Goal: Information Seeking & Learning: Check status

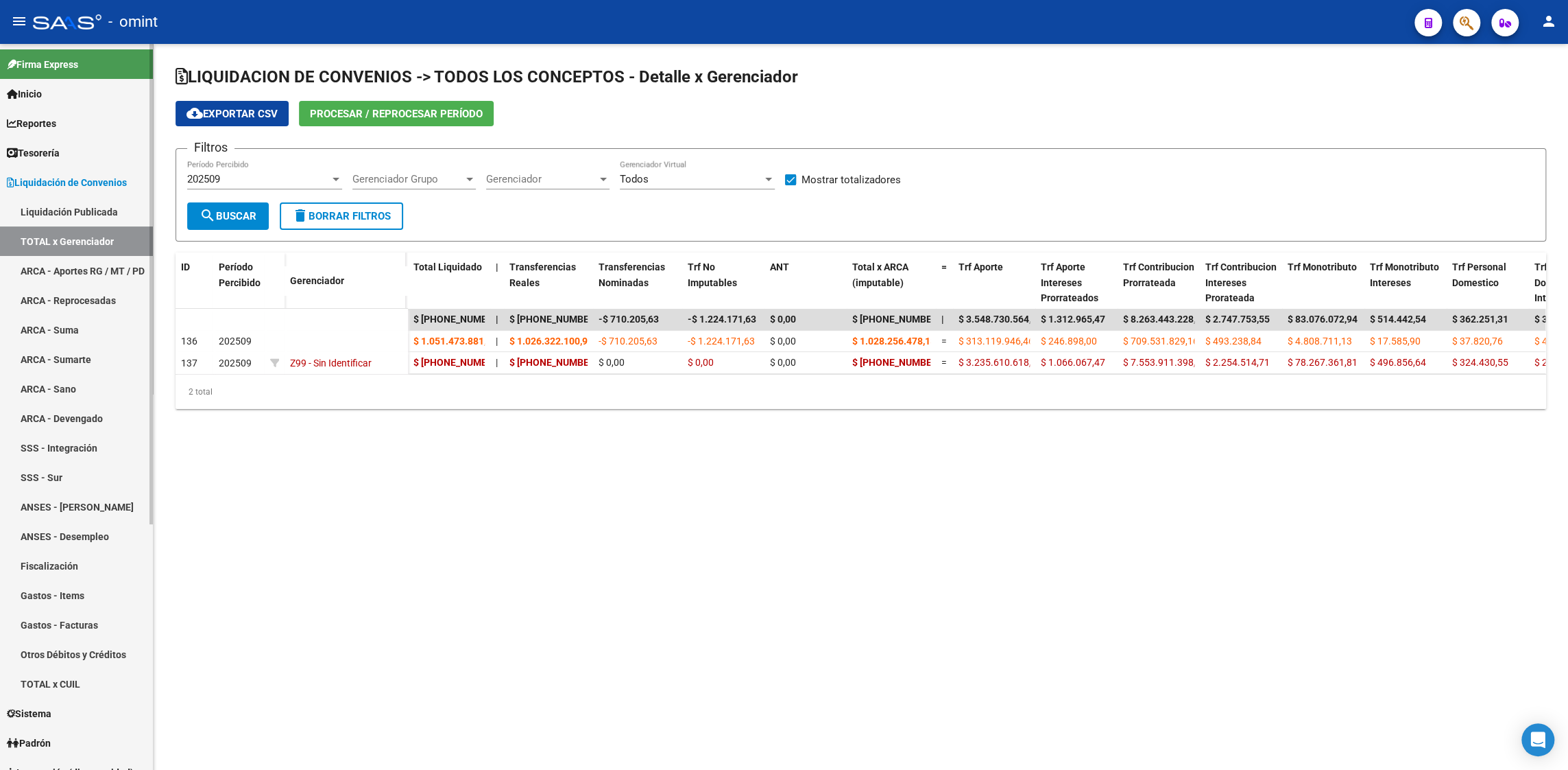
scroll to position [39, 0]
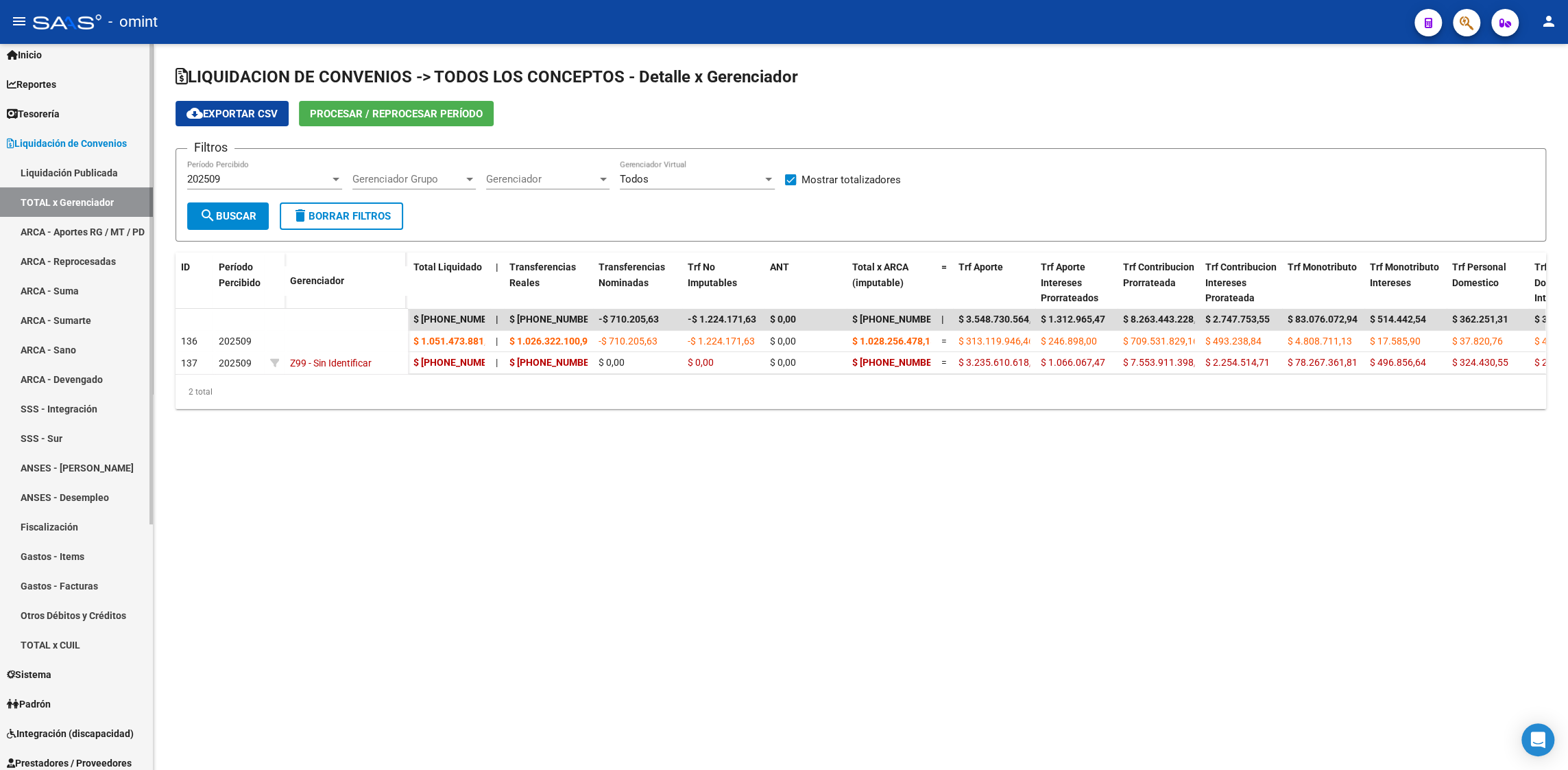
click at [39, 82] on span "Reportes" at bounding box center [32, 84] width 49 height 15
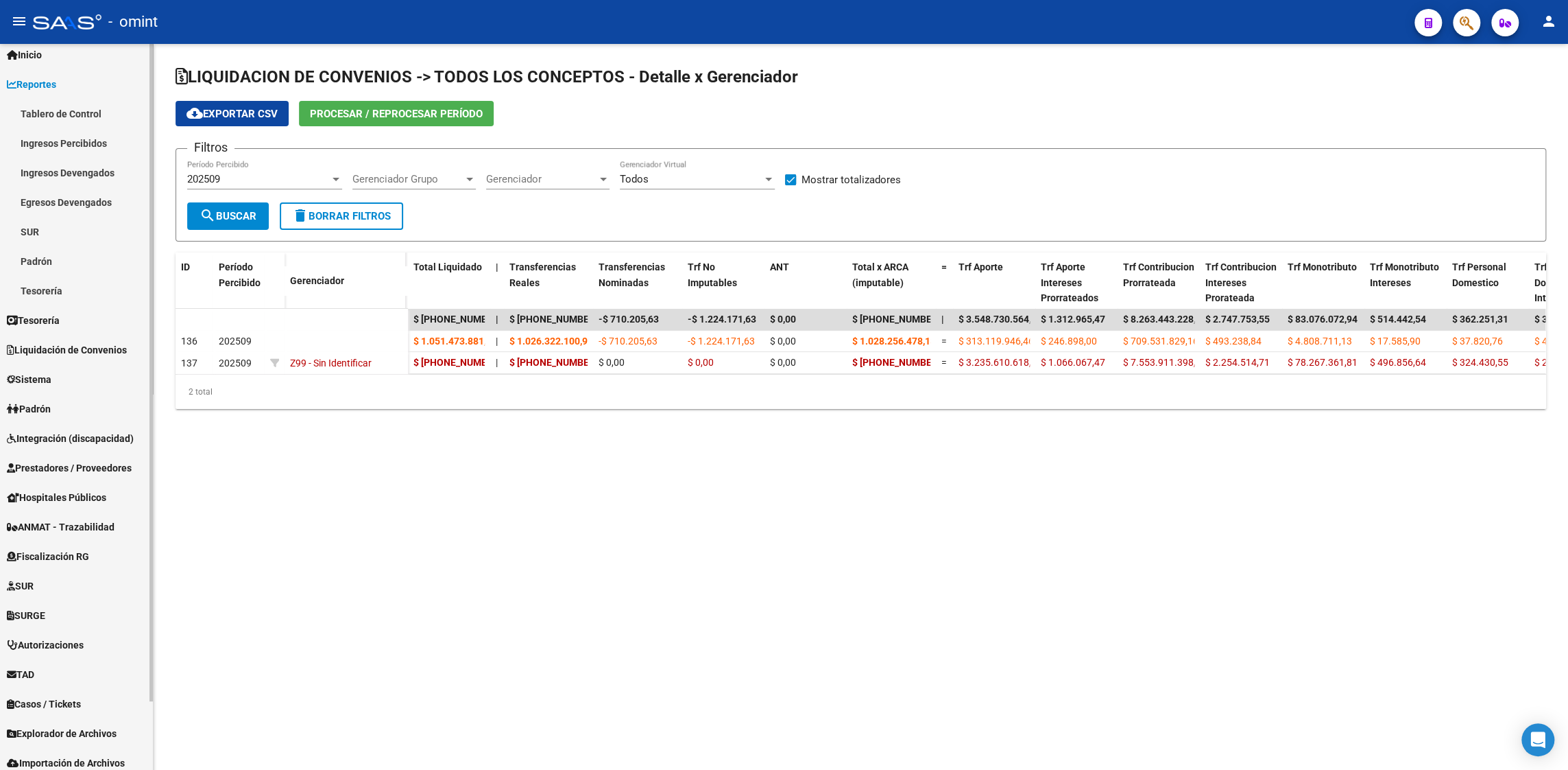
click at [64, 175] on link "Ingresos Devengados" at bounding box center [77, 172] width 153 height 30
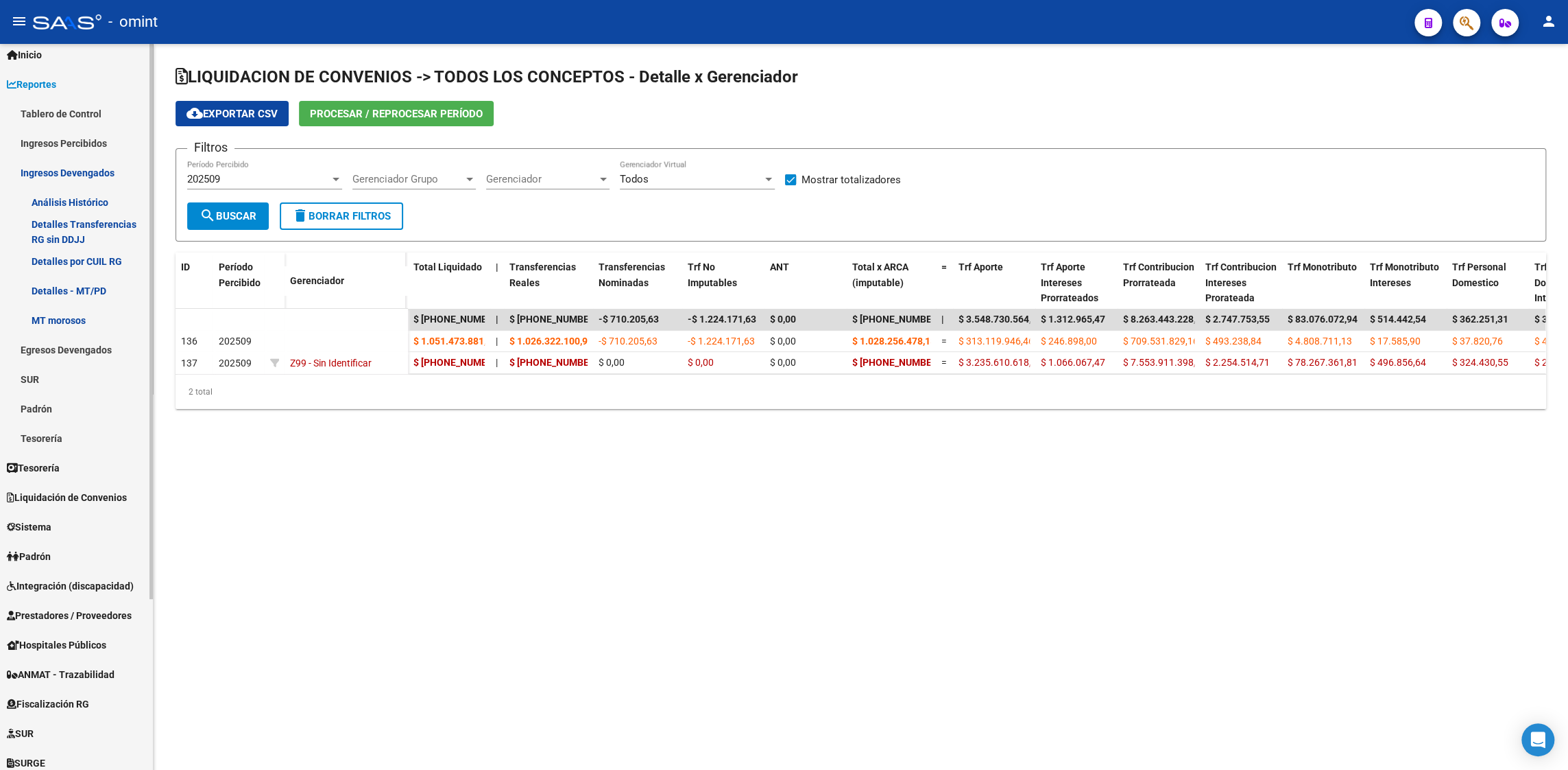
click at [64, 175] on link "Ingresos Devengados" at bounding box center [77, 172] width 153 height 30
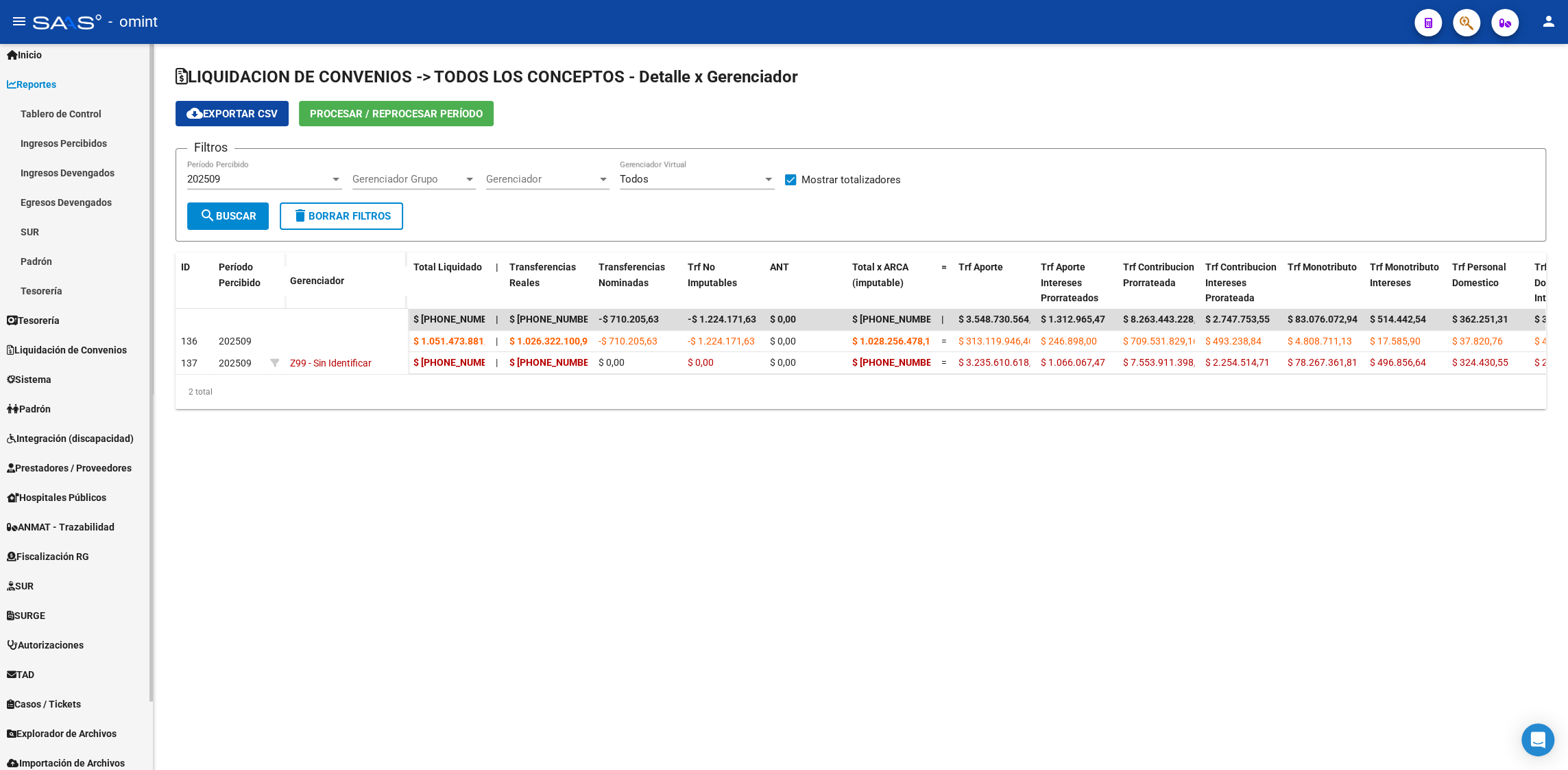
click at [68, 141] on link "Ingresos Percibidos" at bounding box center [77, 143] width 153 height 30
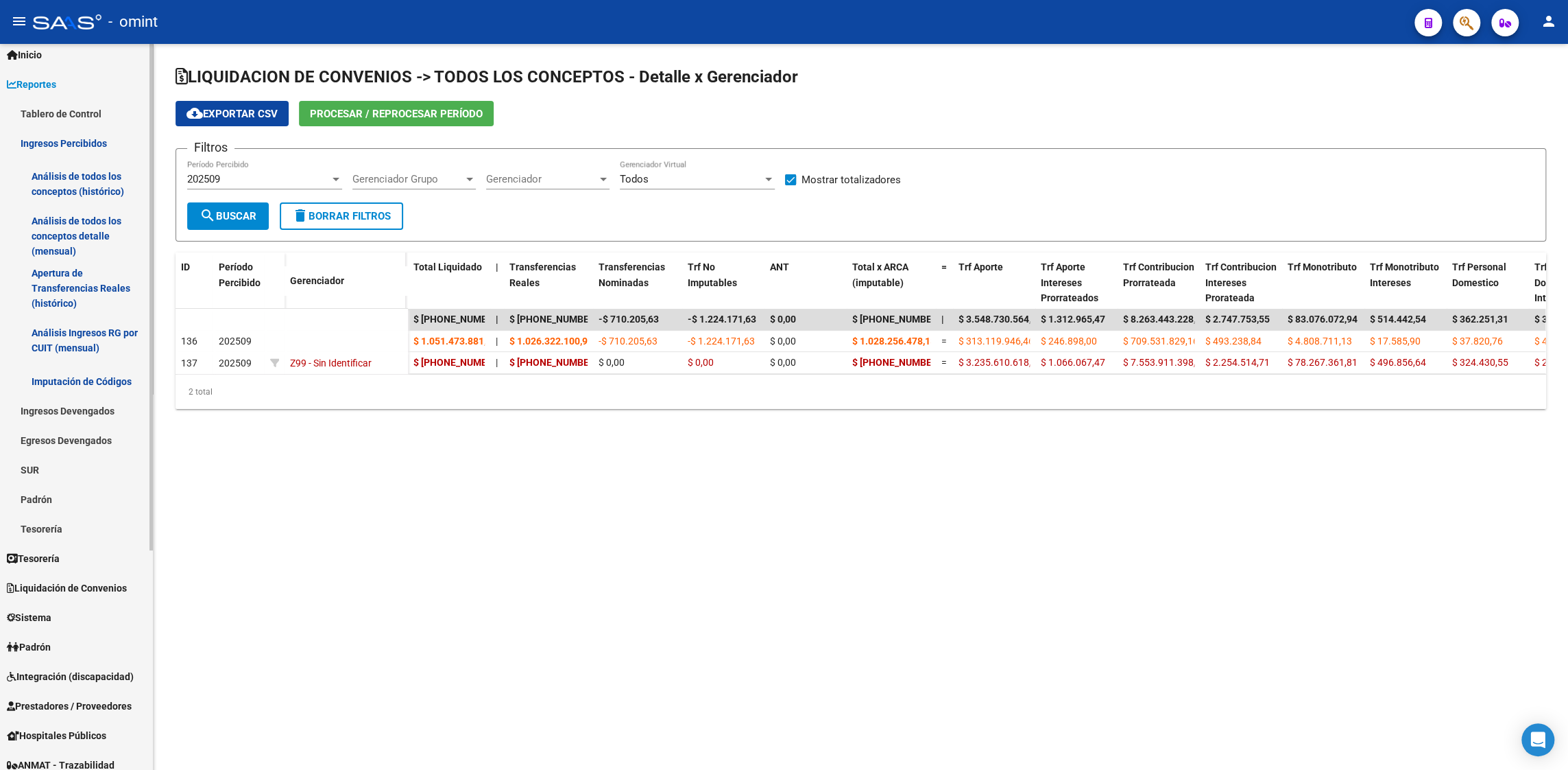
click at [68, 141] on link "Ingresos Percibidos" at bounding box center [77, 143] width 153 height 30
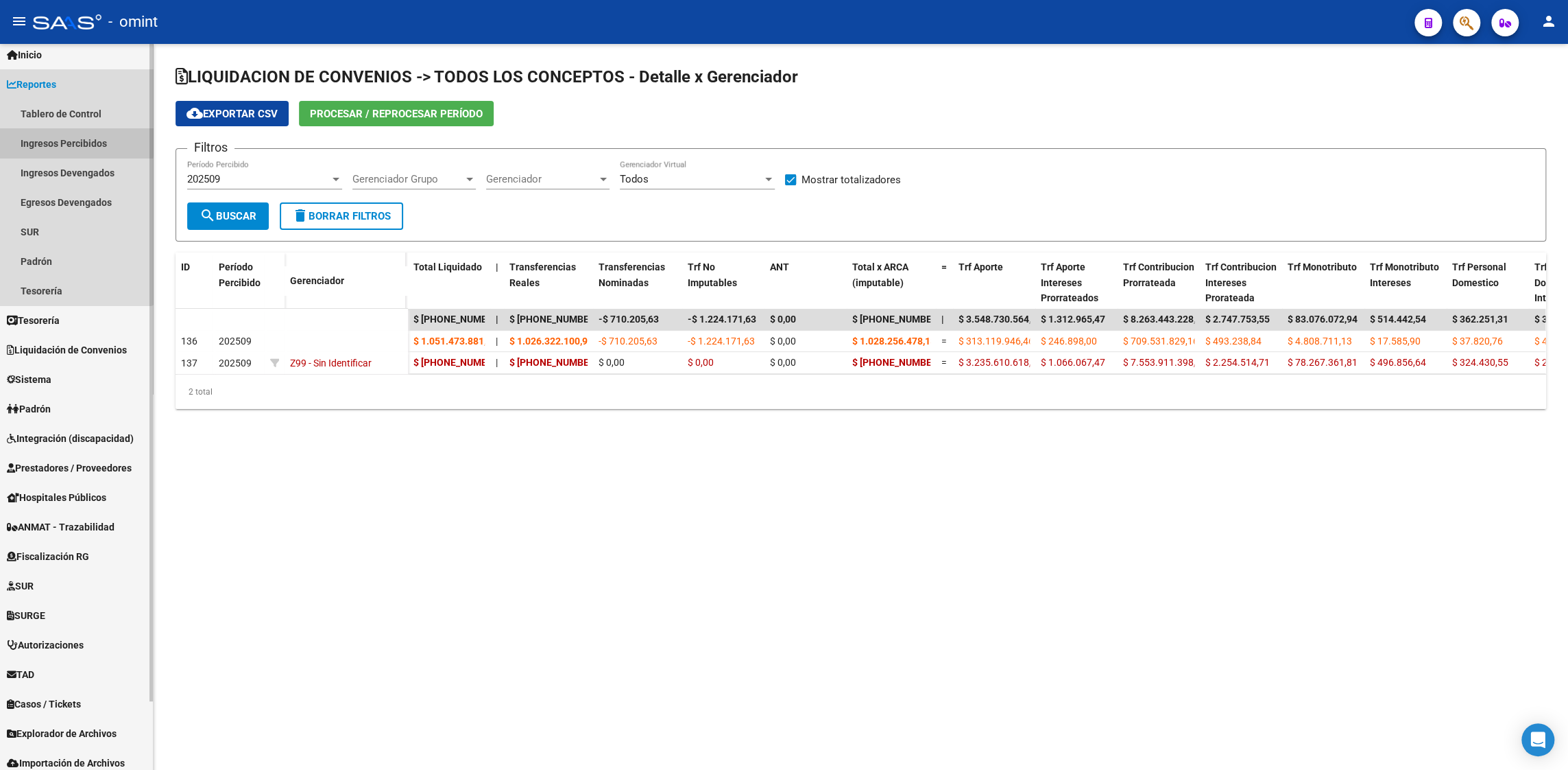
click at [68, 141] on link "Ingresos Percibidos" at bounding box center [77, 143] width 153 height 30
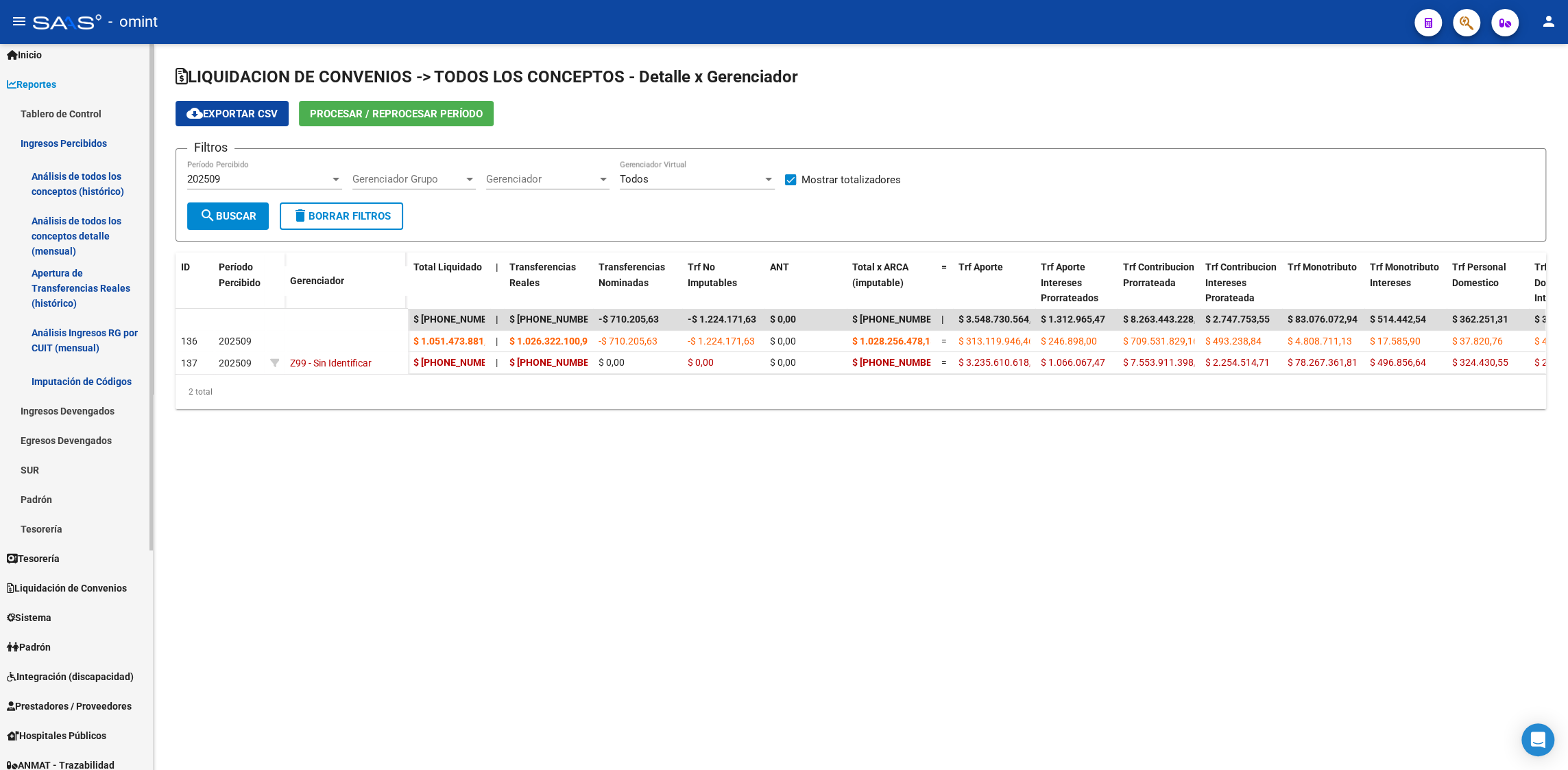
click at [65, 142] on link "Ingresos Percibidos" at bounding box center [77, 143] width 153 height 30
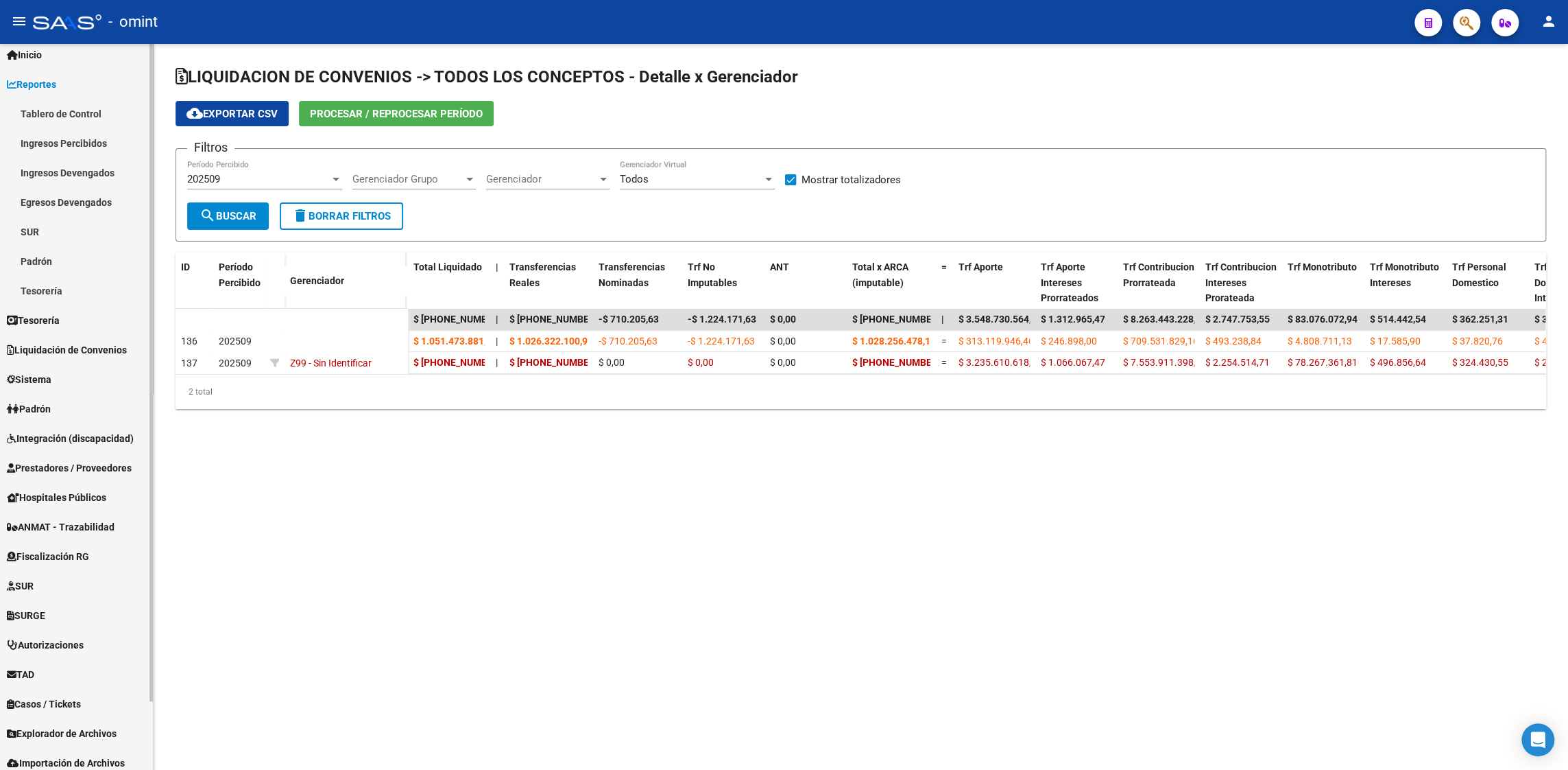
click at [65, 173] on link "Ingresos Devengados" at bounding box center [77, 172] width 153 height 30
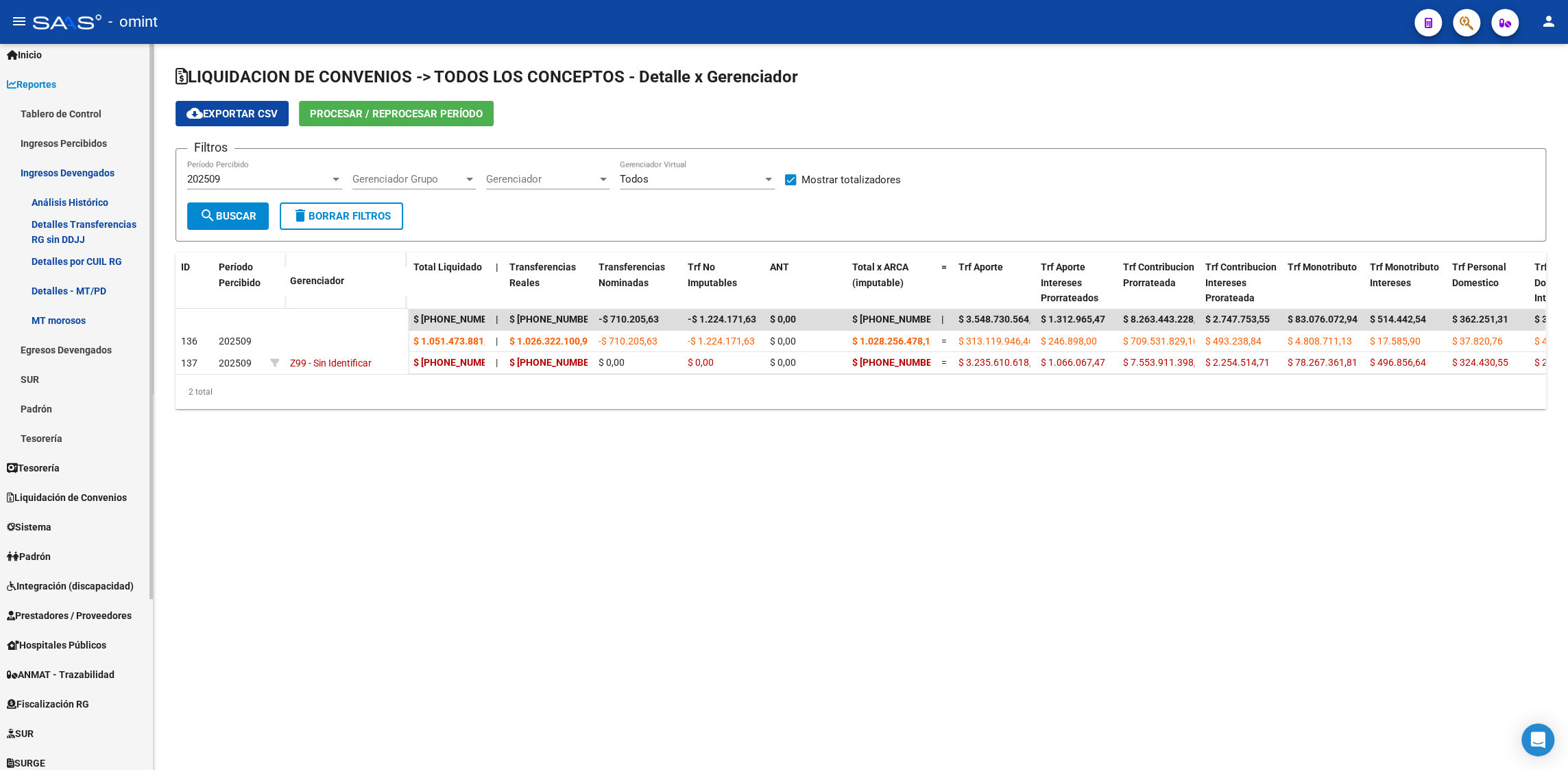
click at [65, 173] on link "Ingresos Devengados" at bounding box center [77, 172] width 153 height 30
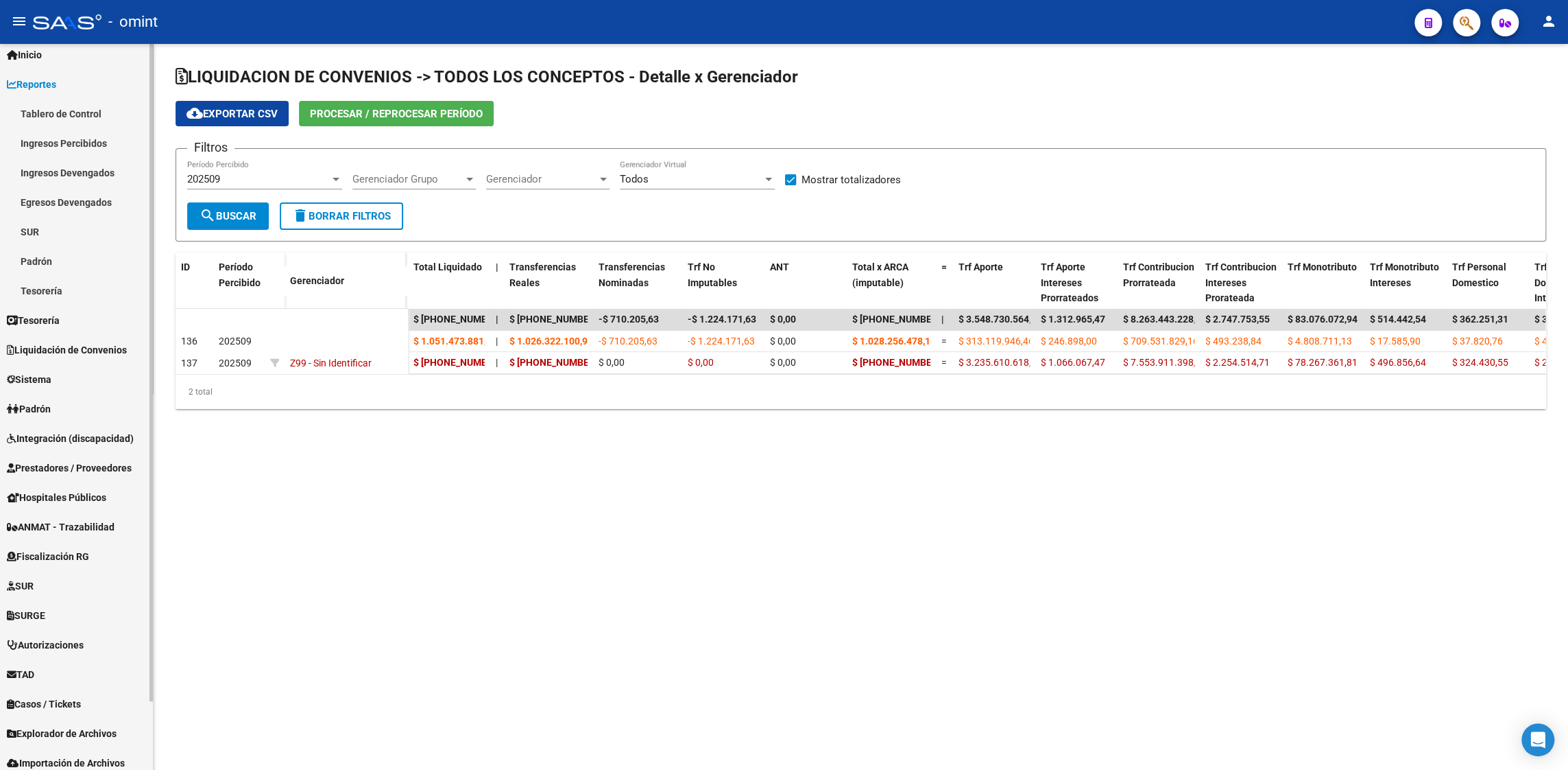
click at [69, 143] on link "Ingresos Percibidos" at bounding box center [77, 143] width 153 height 30
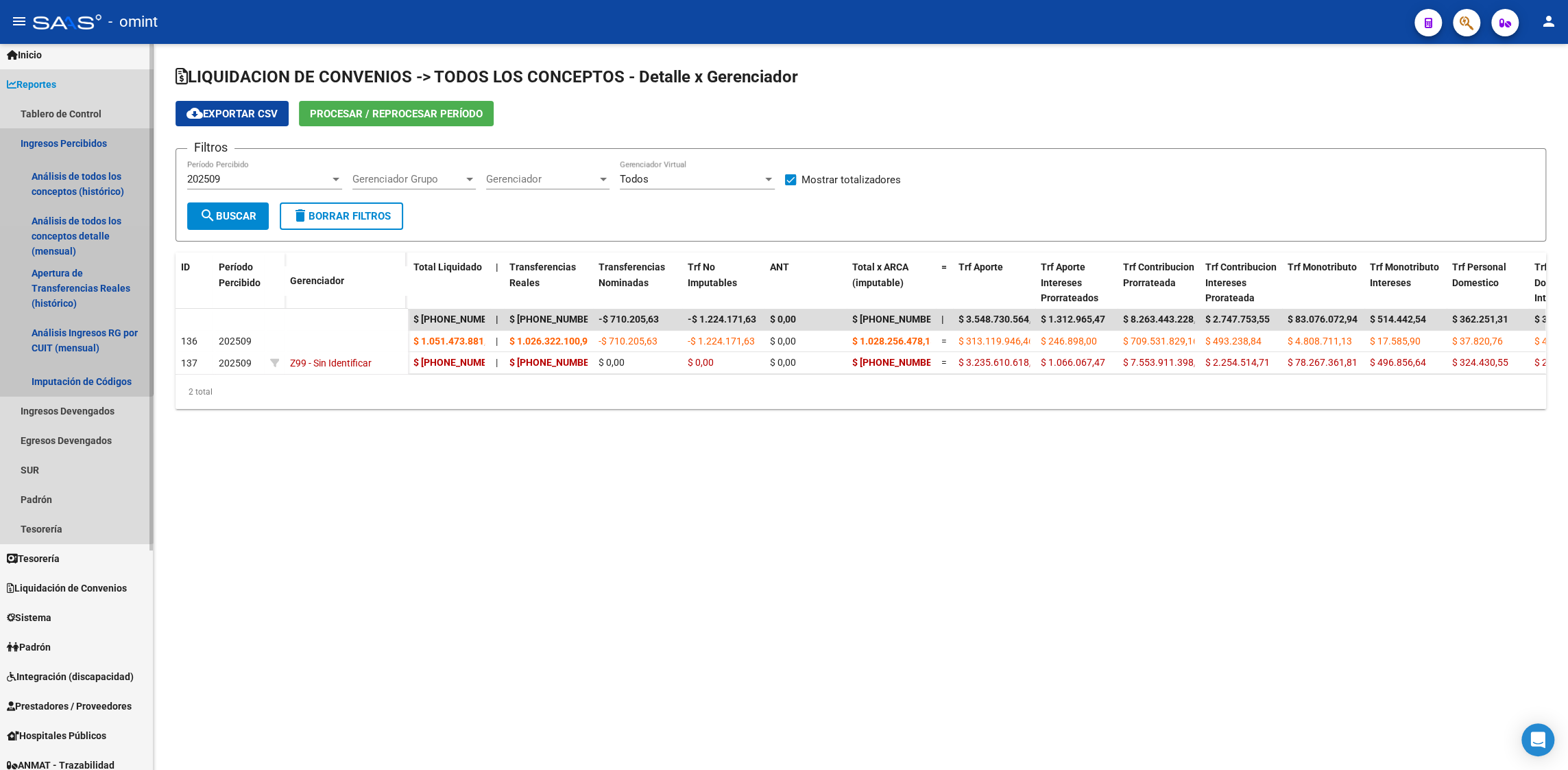
click at [69, 143] on link "Ingresos Percibidos" at bounding box center [77, 143] width 153 height 30
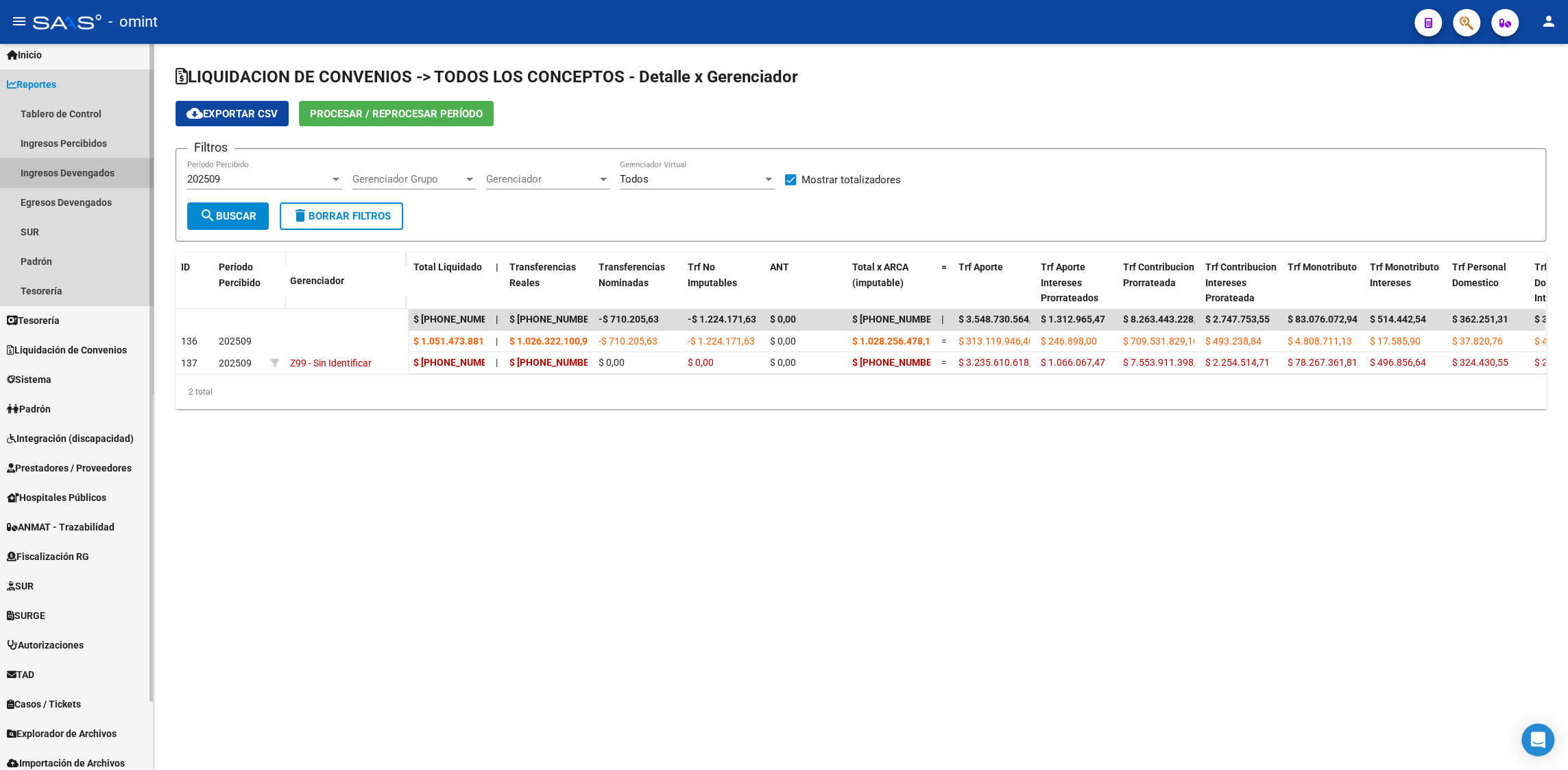
click at [66, 170] on link "Ingresos Devengados" at bounding box center [77, 172] width 153 height 30
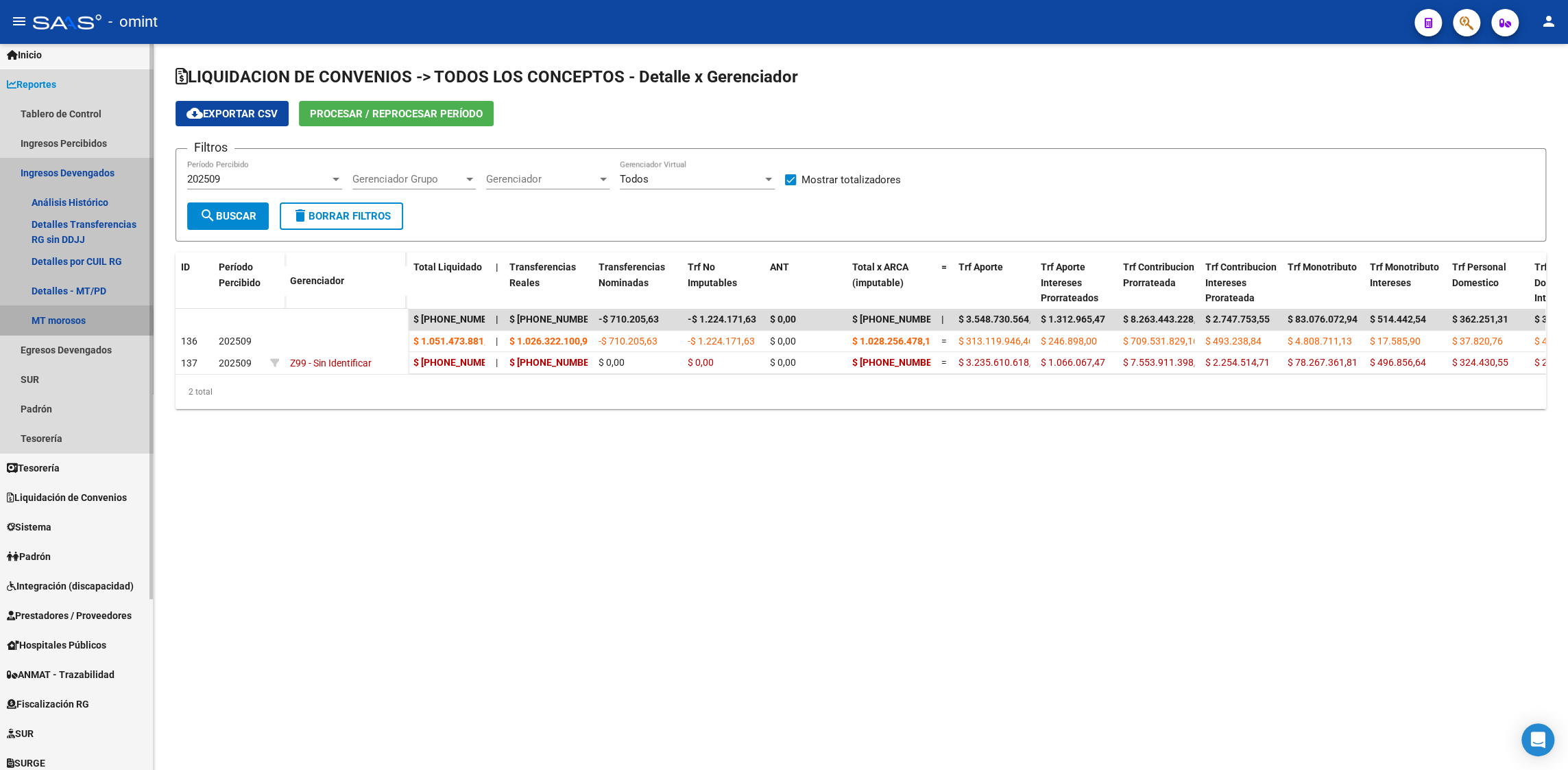
click at [64, 321] on link "MT morosos" at bounding box center [77, 320] width 153 height 30
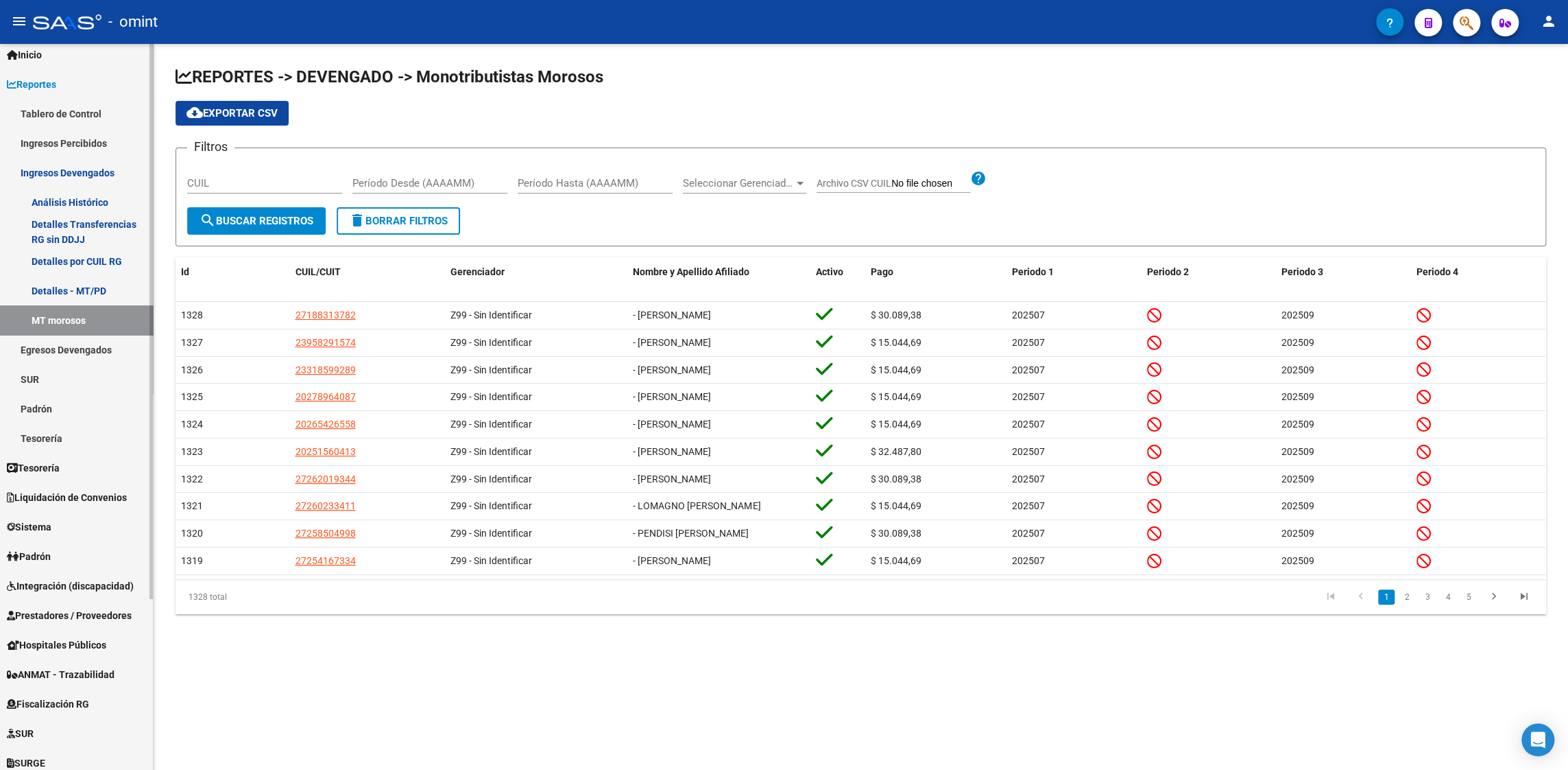
click at [86, 256] on link "Detalles por CUIL RG" at bounding box center [77, 261] width 153 height 30
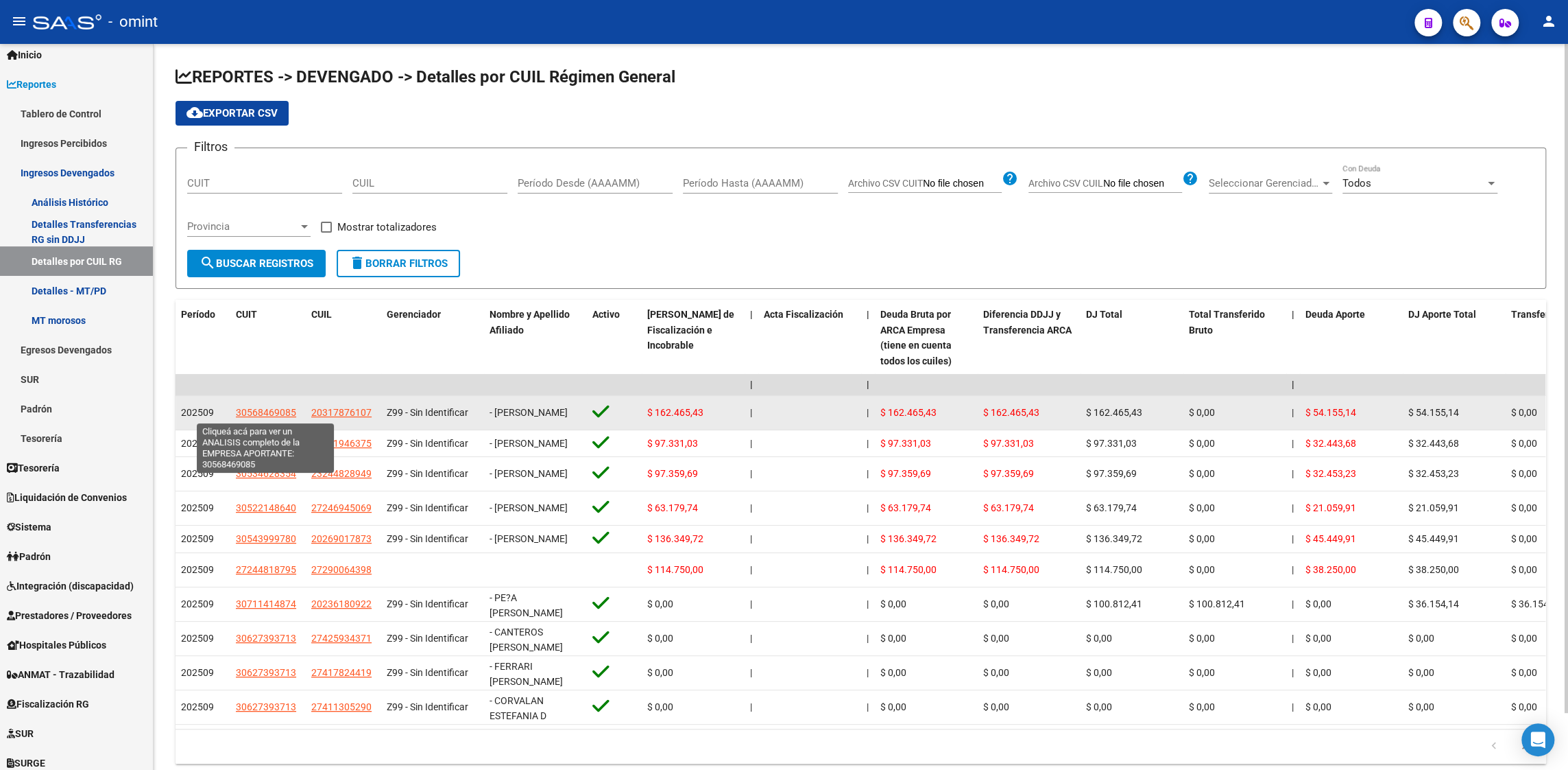
click at [271, 412] on span "30568469085" at bounding box center [266, 413] width 60 height 11
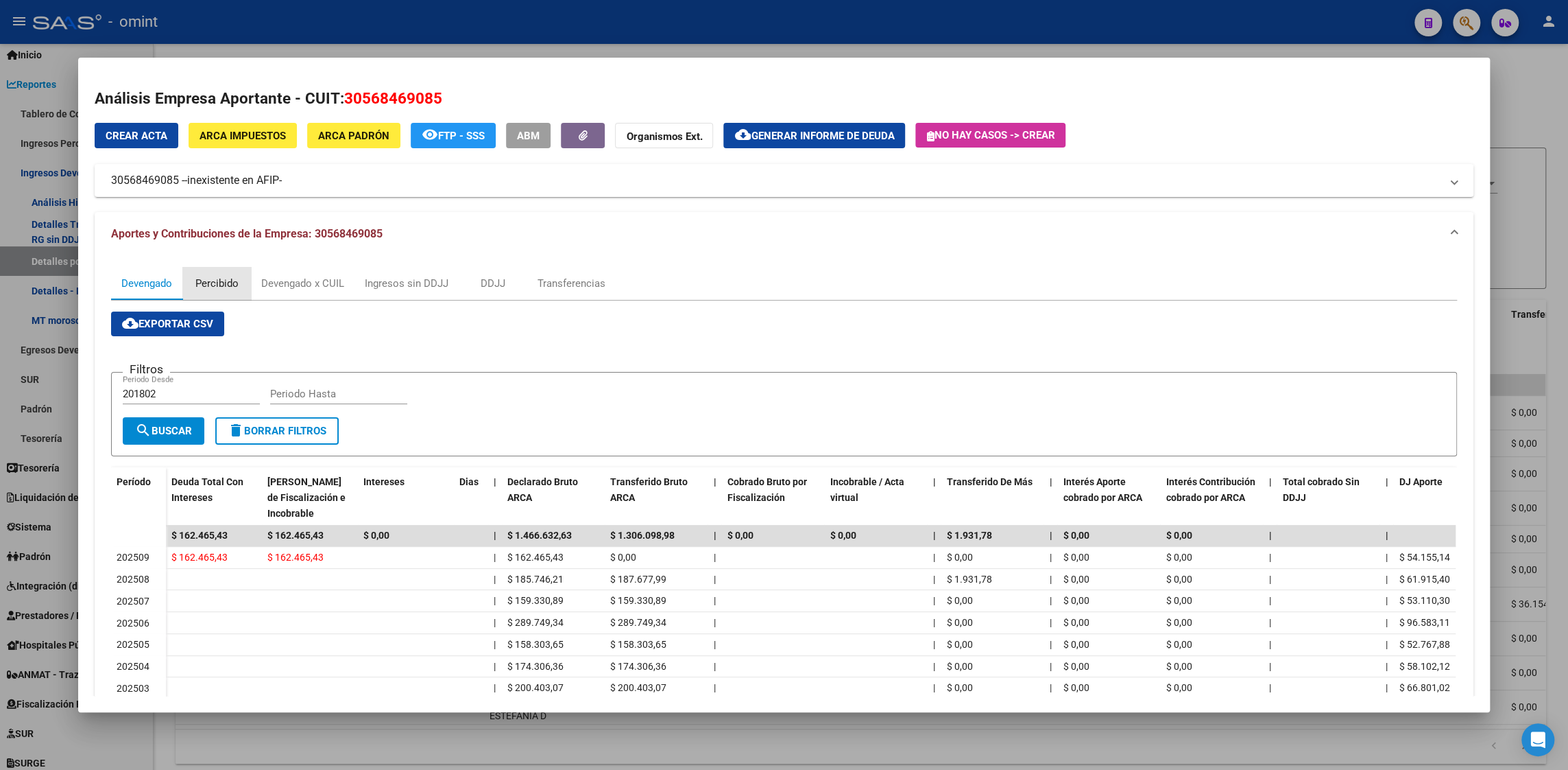
click at [229, 283] on div "Percibido" at bounding box center [216, 283] width 43 height 15
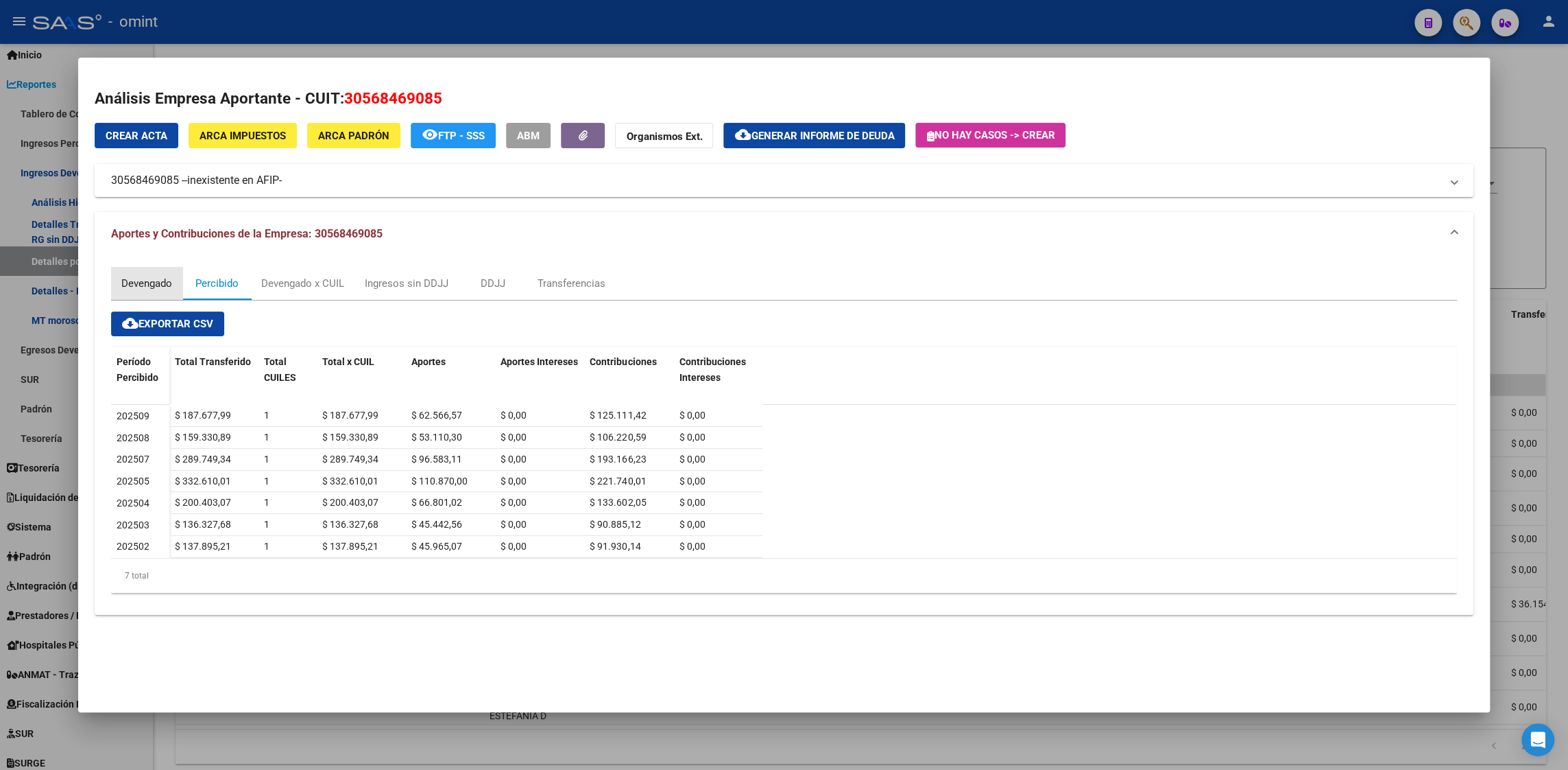
click at [148, 283] on div "Devengado" at bounding box center [147, 283] width 51 height 15
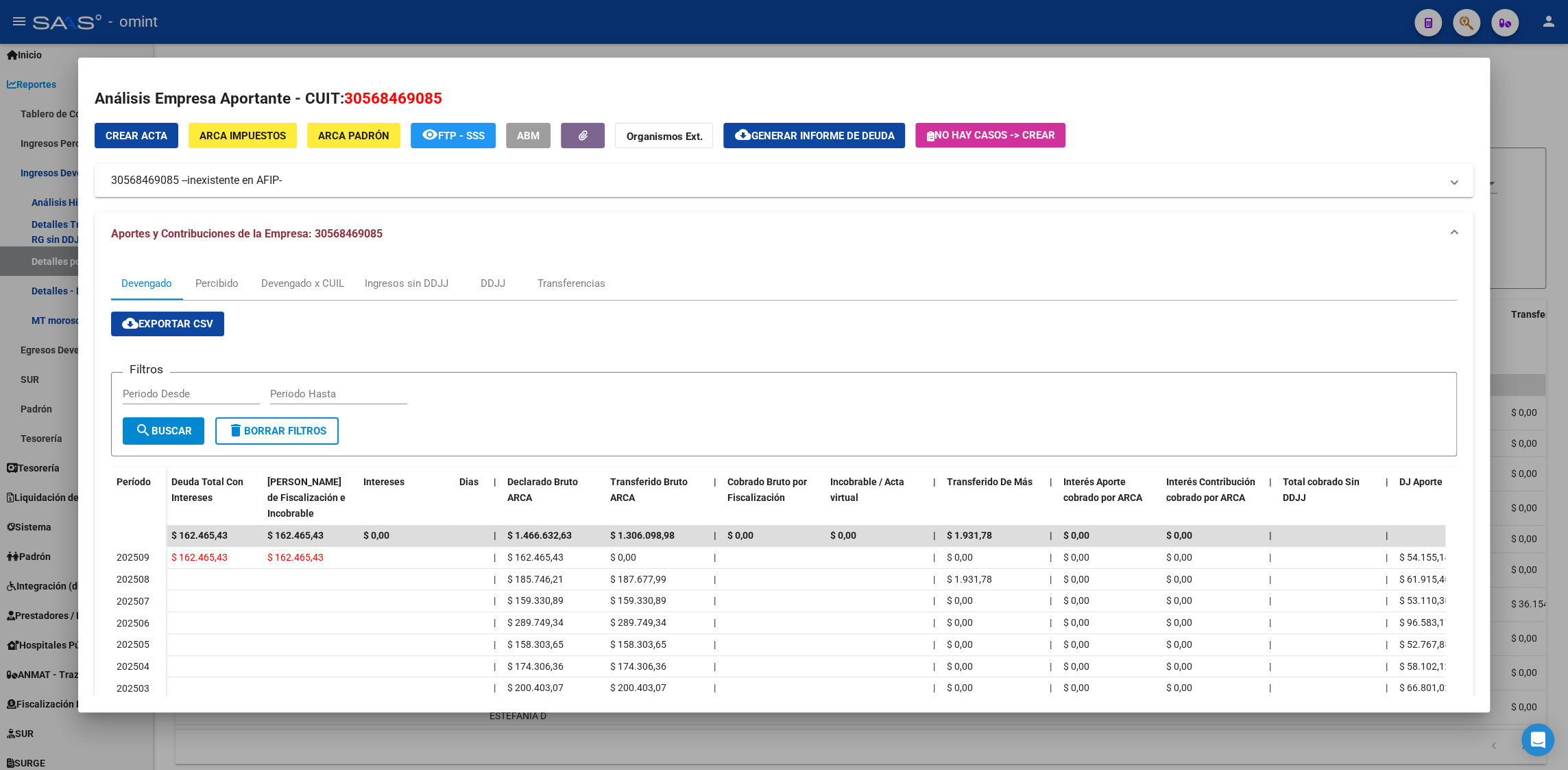
click at [839, 134] on span "Generar informe de deuda" at bounding box center [822, 136] width 143 height 13
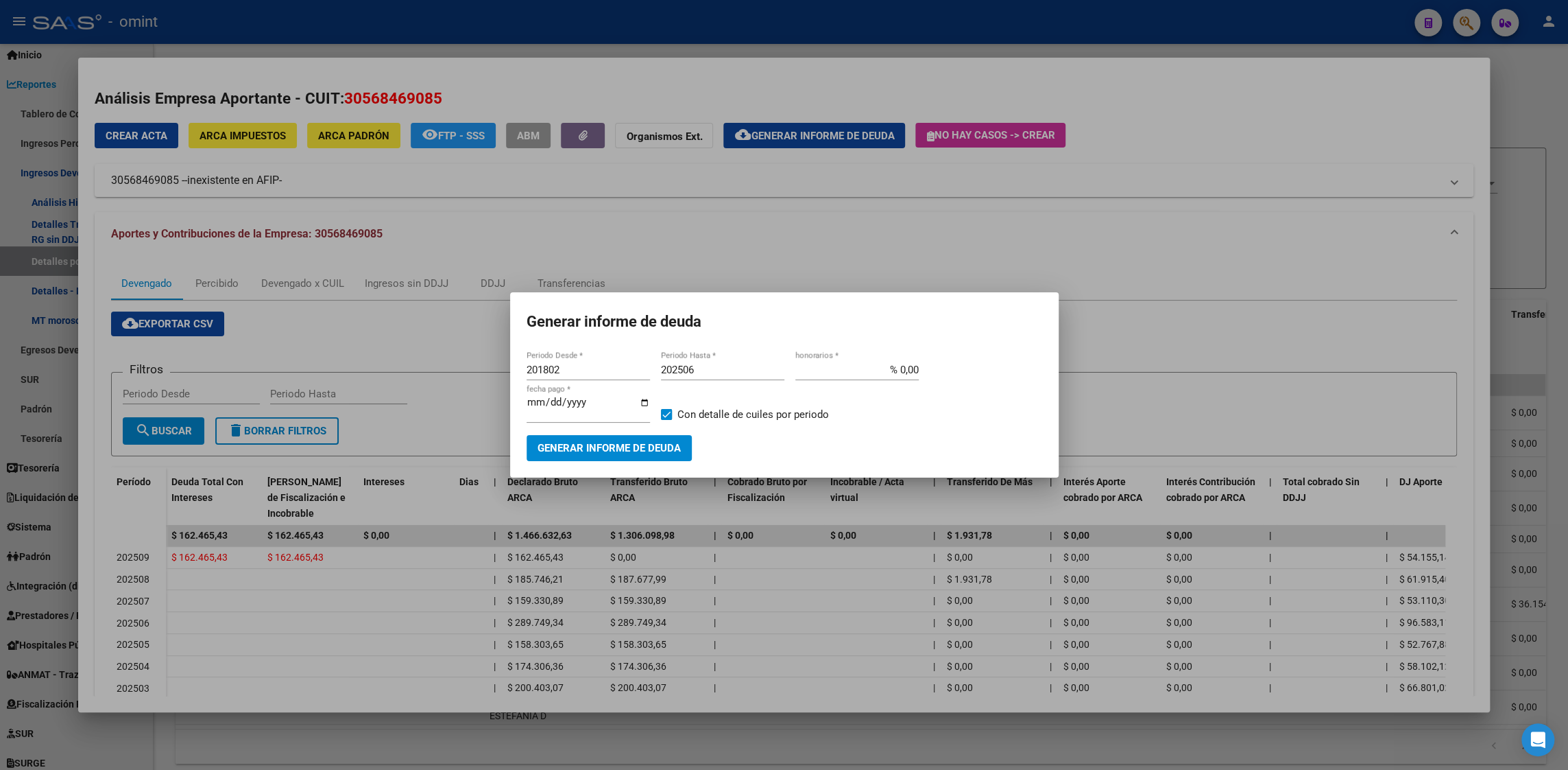
click at [561, 376] on div "201802 Periodo Desde *" at bounding box center [588, 369] width 124 height 20
click at [561, 373] on input "201802" at bounding box center [588, 370] width 124 height 13
type input "202506"
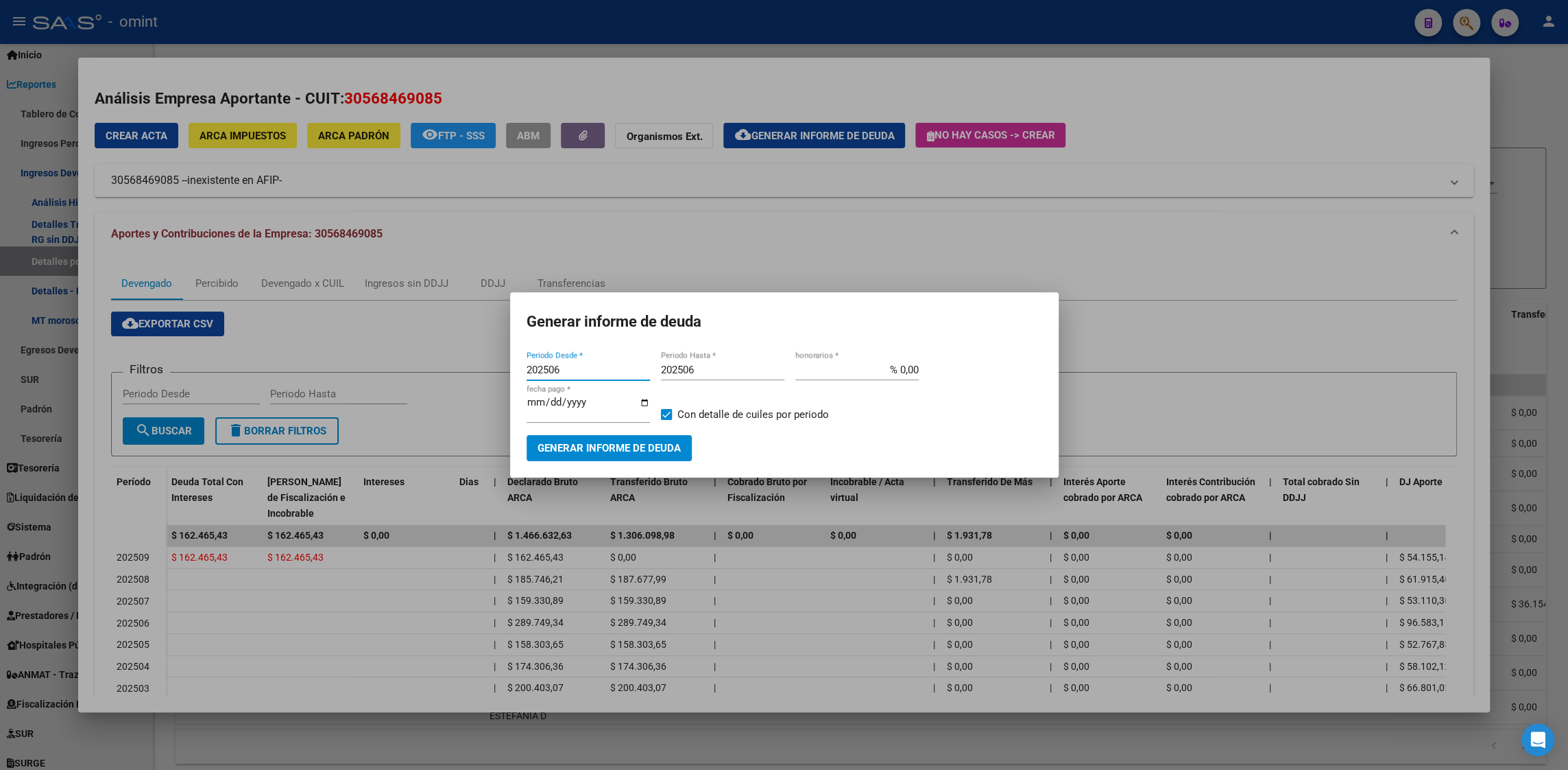
click at [646, 447] on span "Generar informe de deuda" at bounding box center [609, 449] width 143 height 13
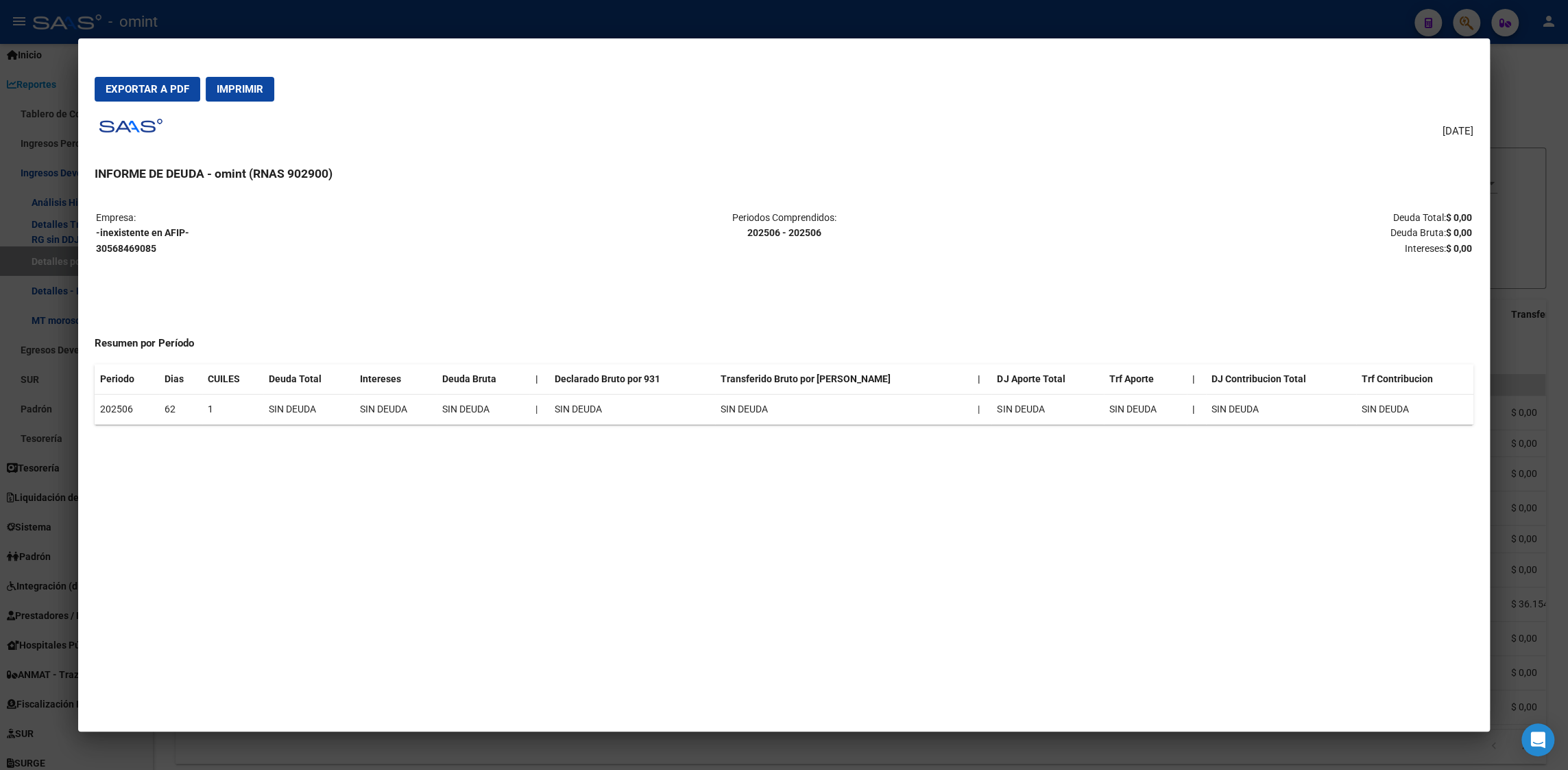
click at [1503, 105] on div at bounding box center [784, 385] width 1568 height 770
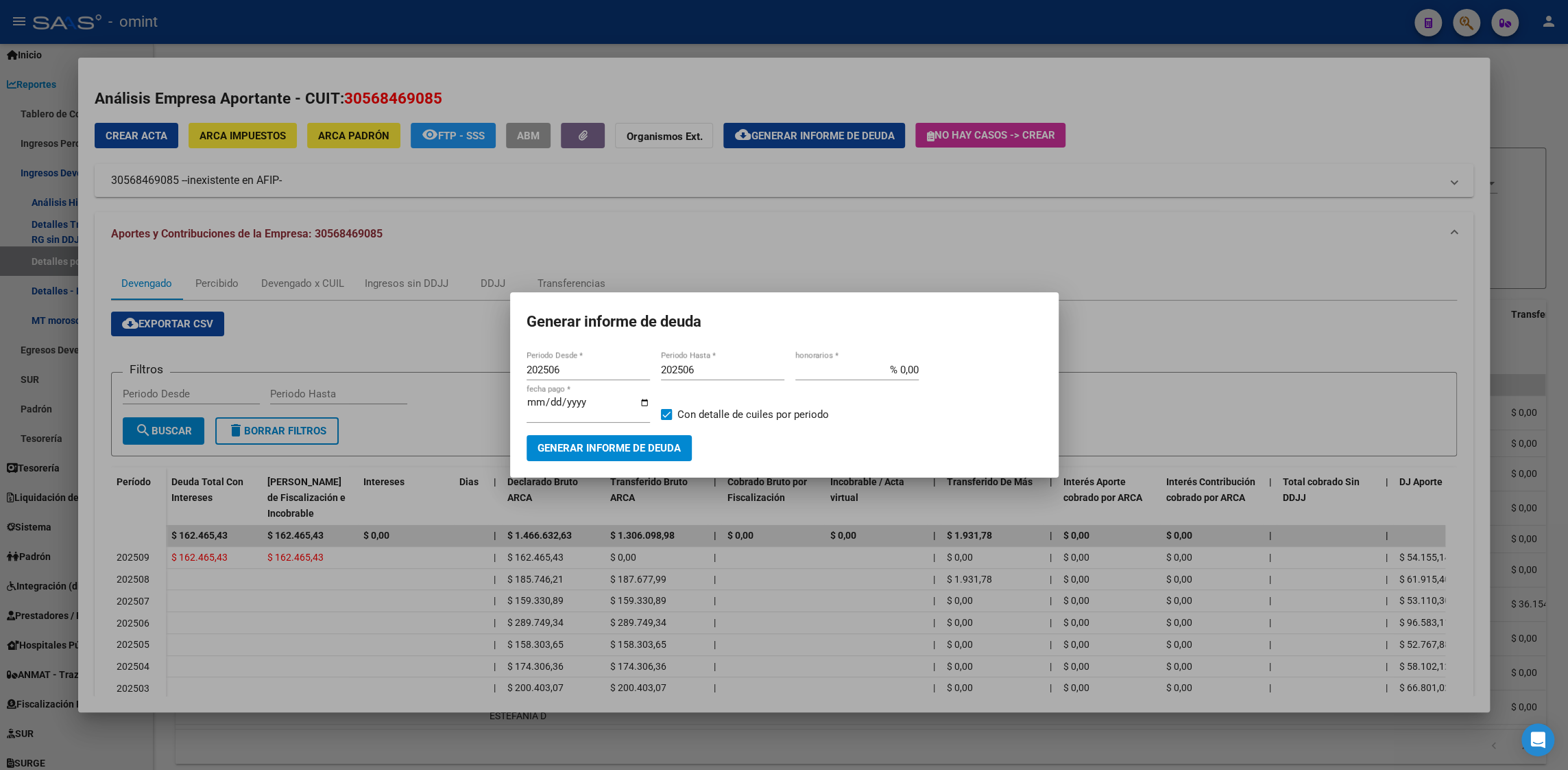
click at [1083, 269] on div at bounding box center [784, 385] width 1568 height 770
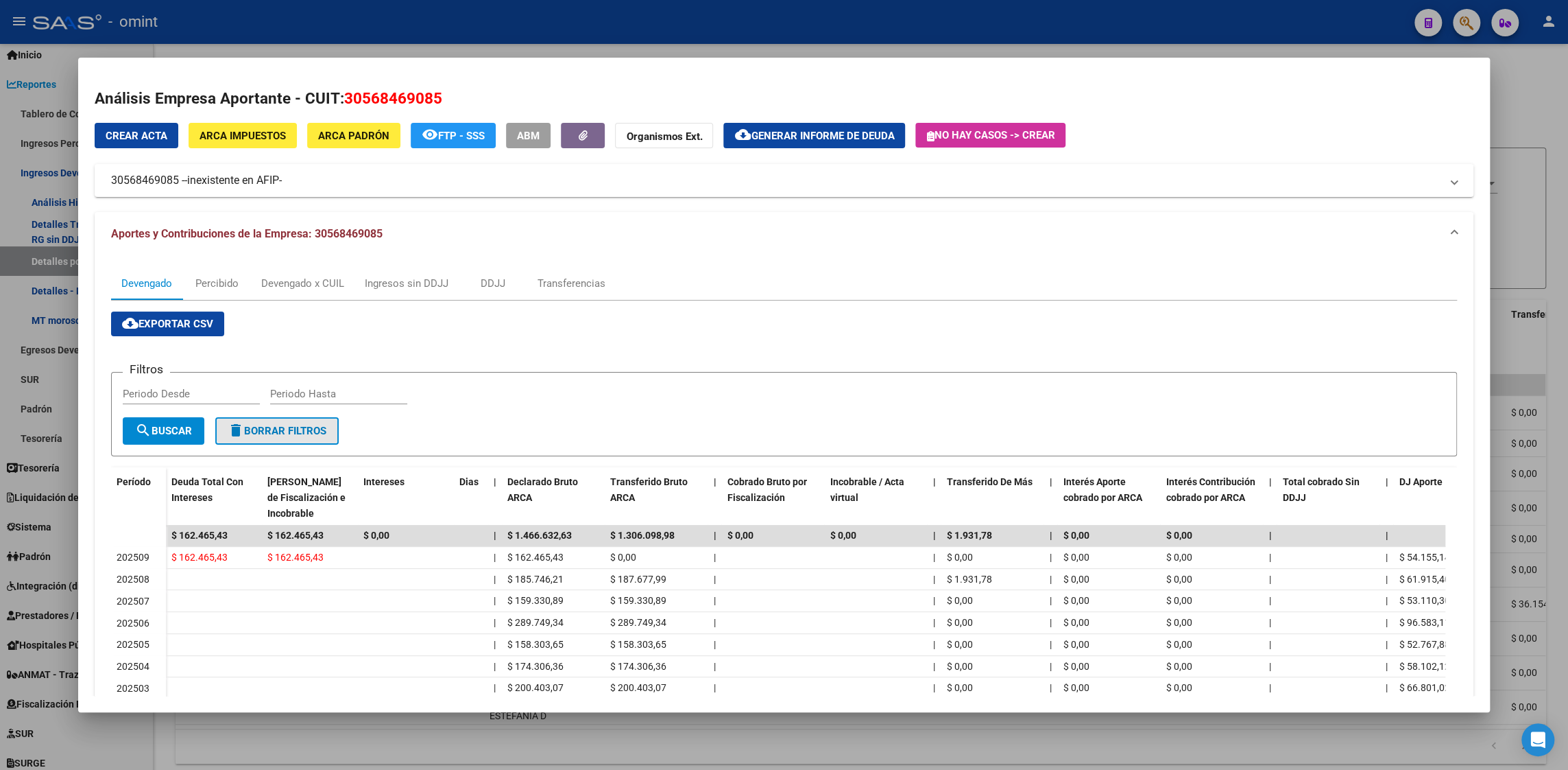
click at [303, 430] on span "delete Borrar Filtros" at bounding box center [277, 431] width 98 height 13
click at [801, 133] on span "Generar informe de deuda" at bounding box center [822, 136] width 143 height 13
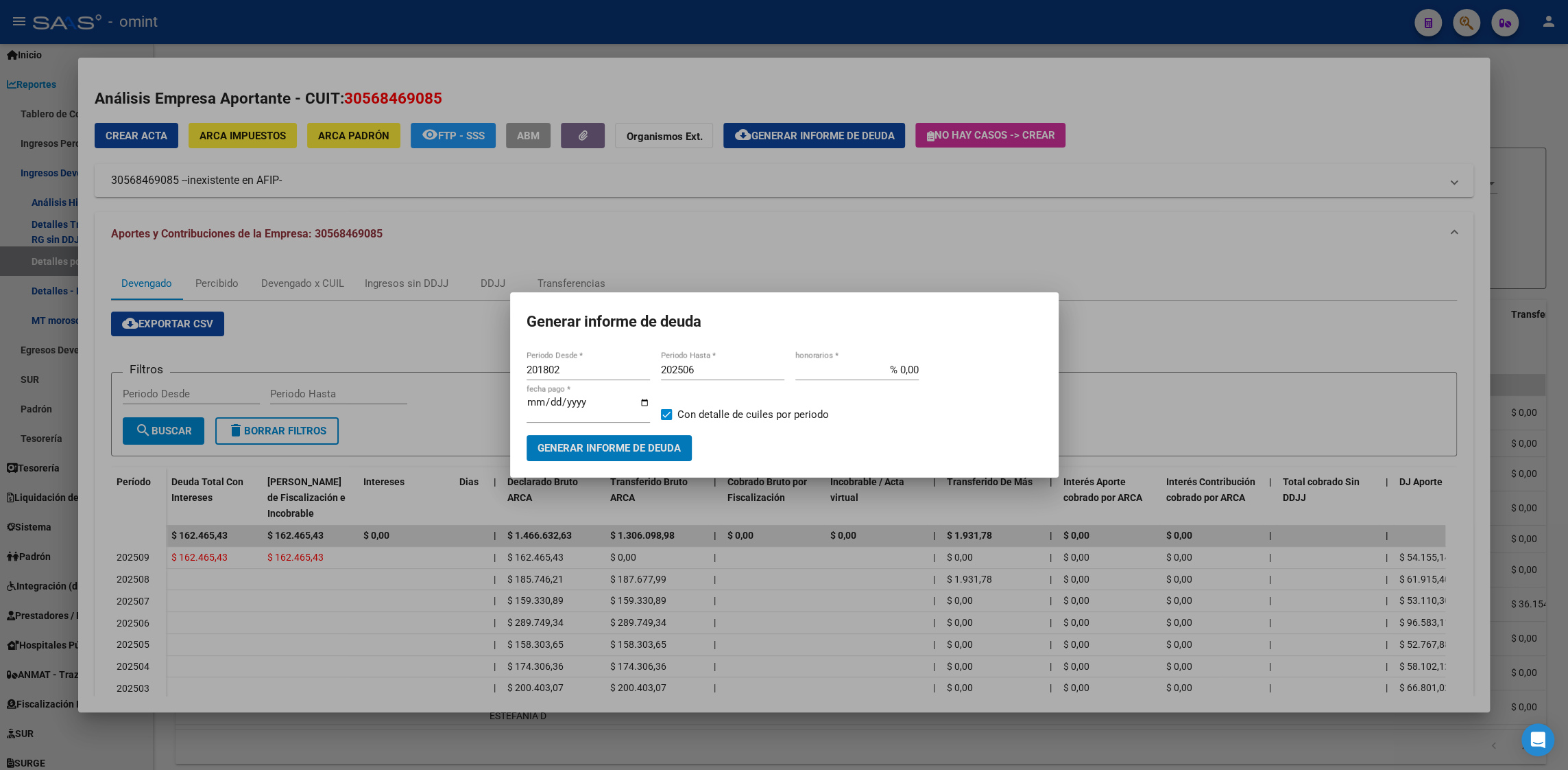
click at [635, 448] on span "Generar informe de deuda" at bounding box center [609, 449] width 143 height 13
click at [618, 335] on mat-dialog-container "Generar informe de deuda 201802 Periodo Desde * 202506 Periodo Hasta * % 0,00 h…" at bounding box center [784, 385] width 549 height 184
click at [540, 372] on input "201802" at bounding box center [588, 370] width 124 height 13
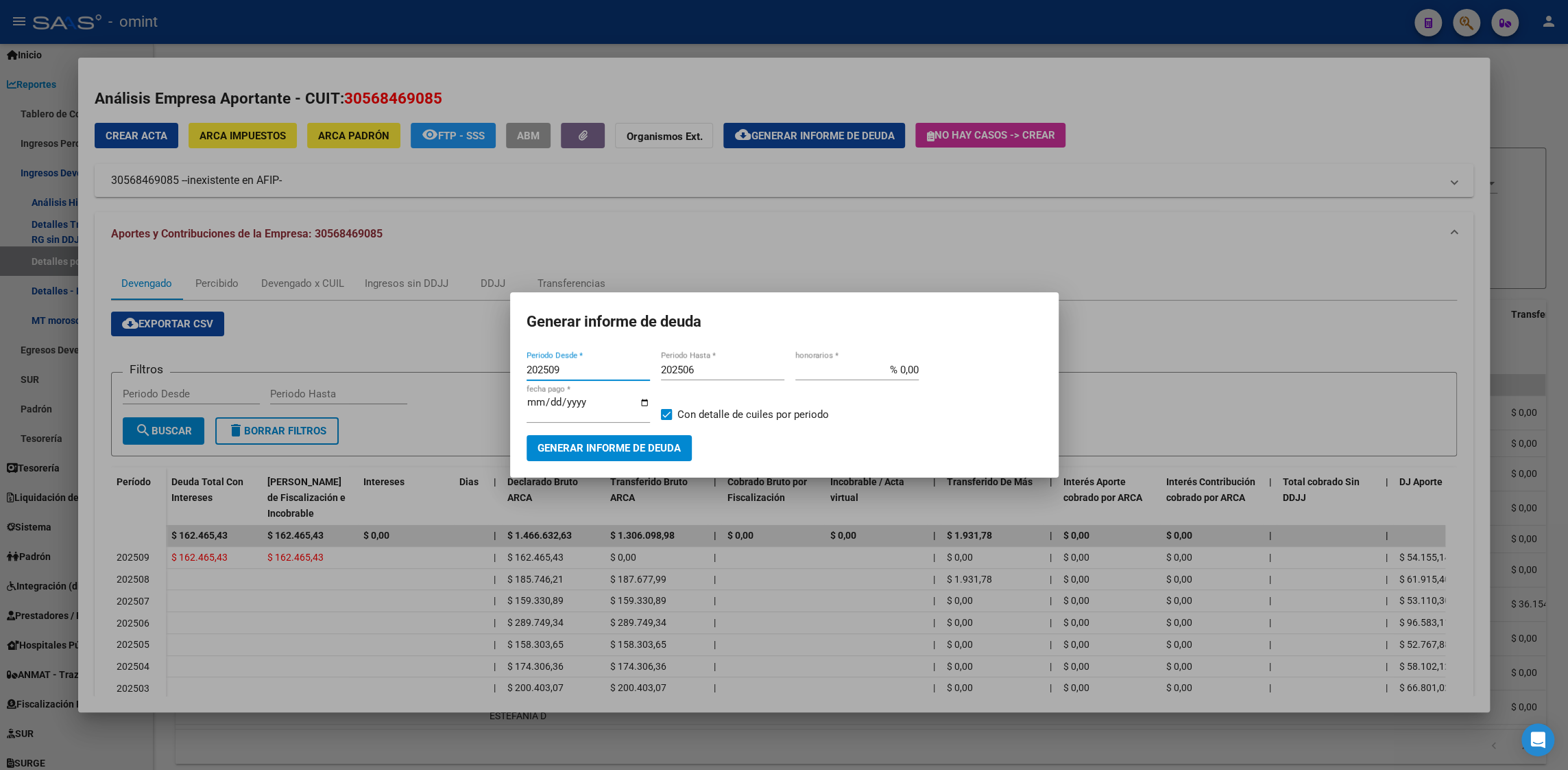
type input "202509"
click at [690, 371] on input "202506" at bounding box center [723, 370] width 124 height 13
type input "202509"
click at [652, 450] on span "Generar informe de deuda" at bounding box center [609, 449] width 143 height 13
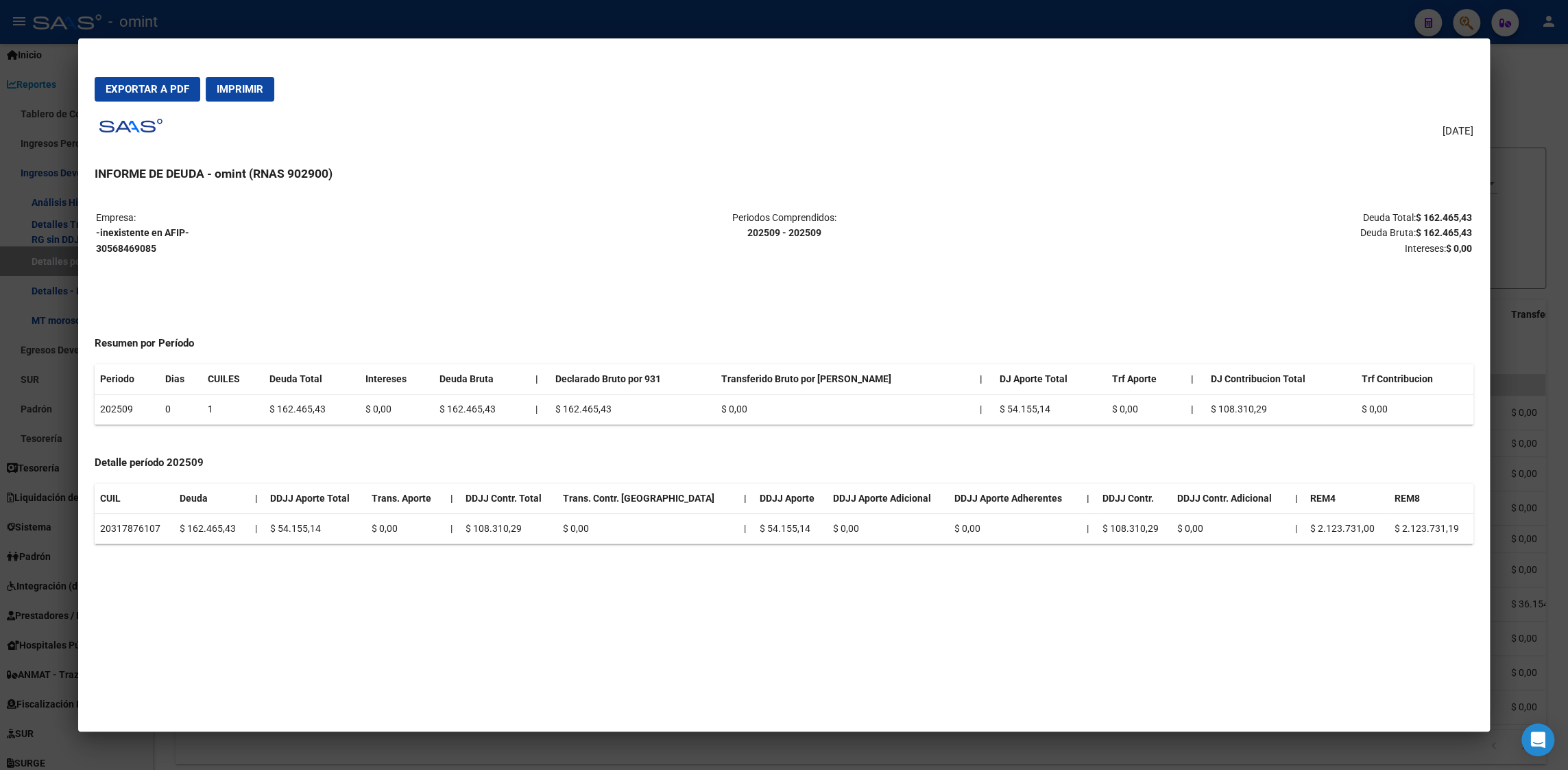
click at [1243, 23] on div at bounding box center [784, 385] width 1568 height 770
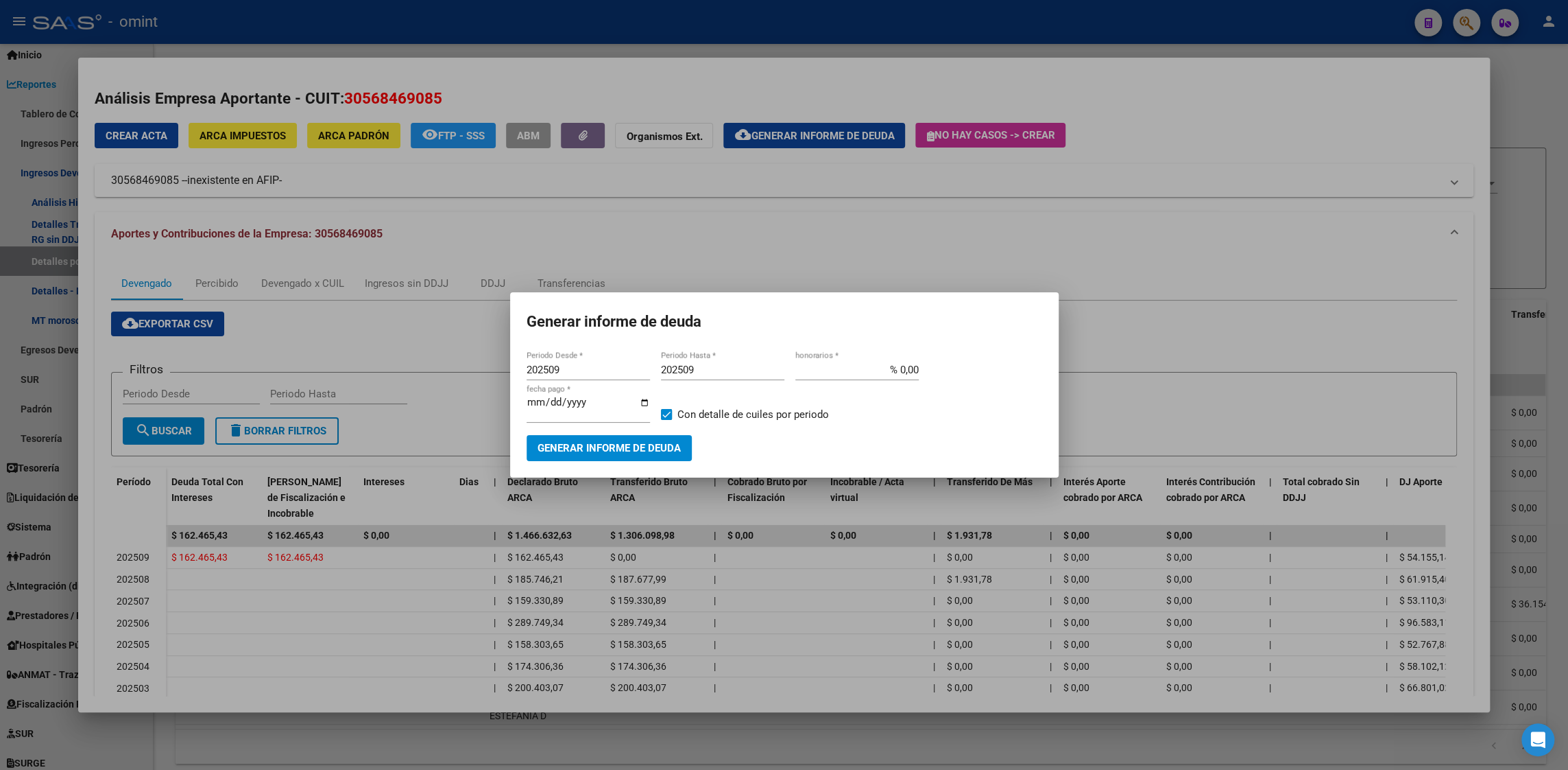
click at [830, 240] on div at bounding box center [784, 385] width 1568 height 770
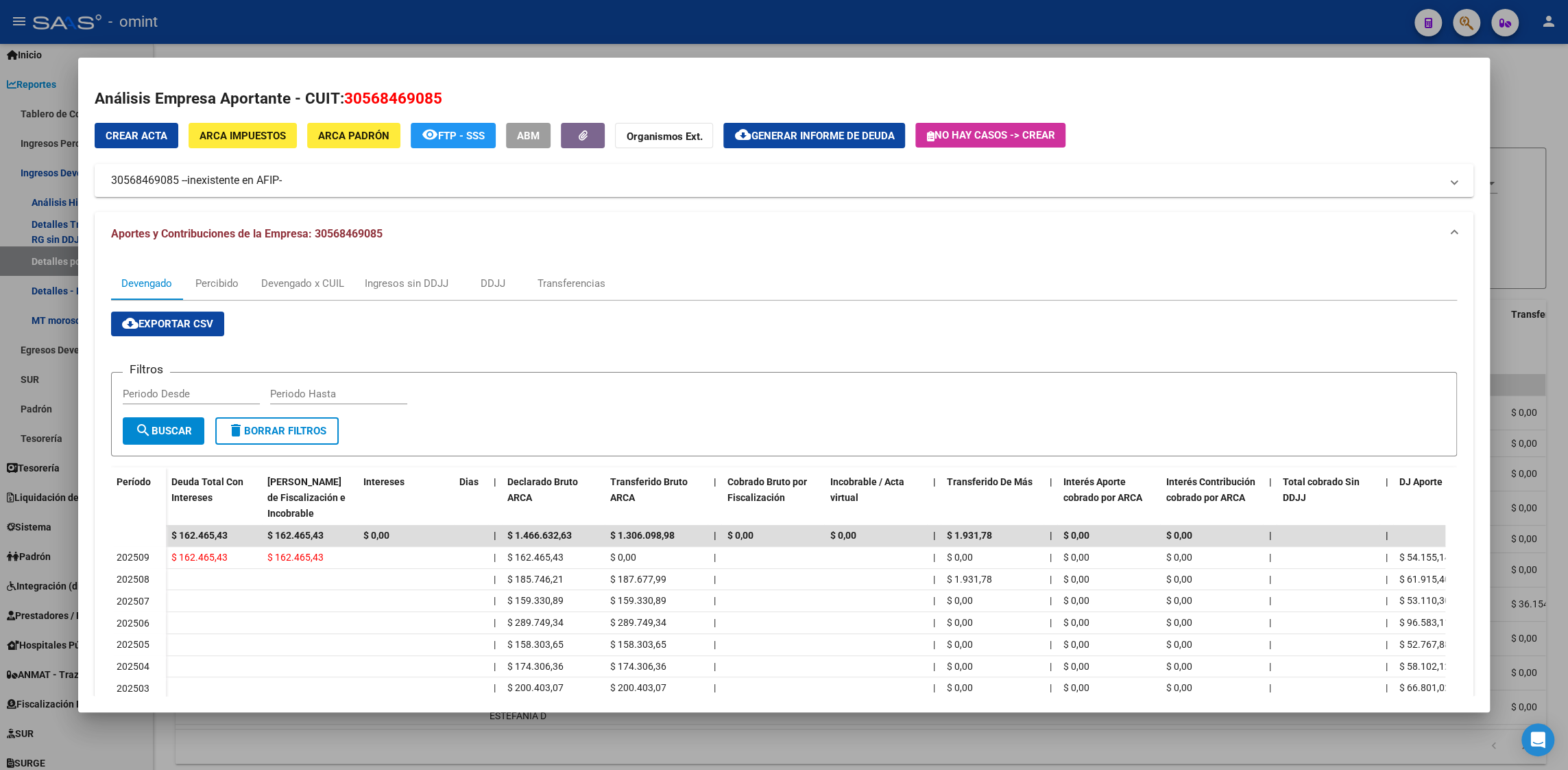
click at [1516, 76] on div at bounding box center [784, 385] width 1568 height 770
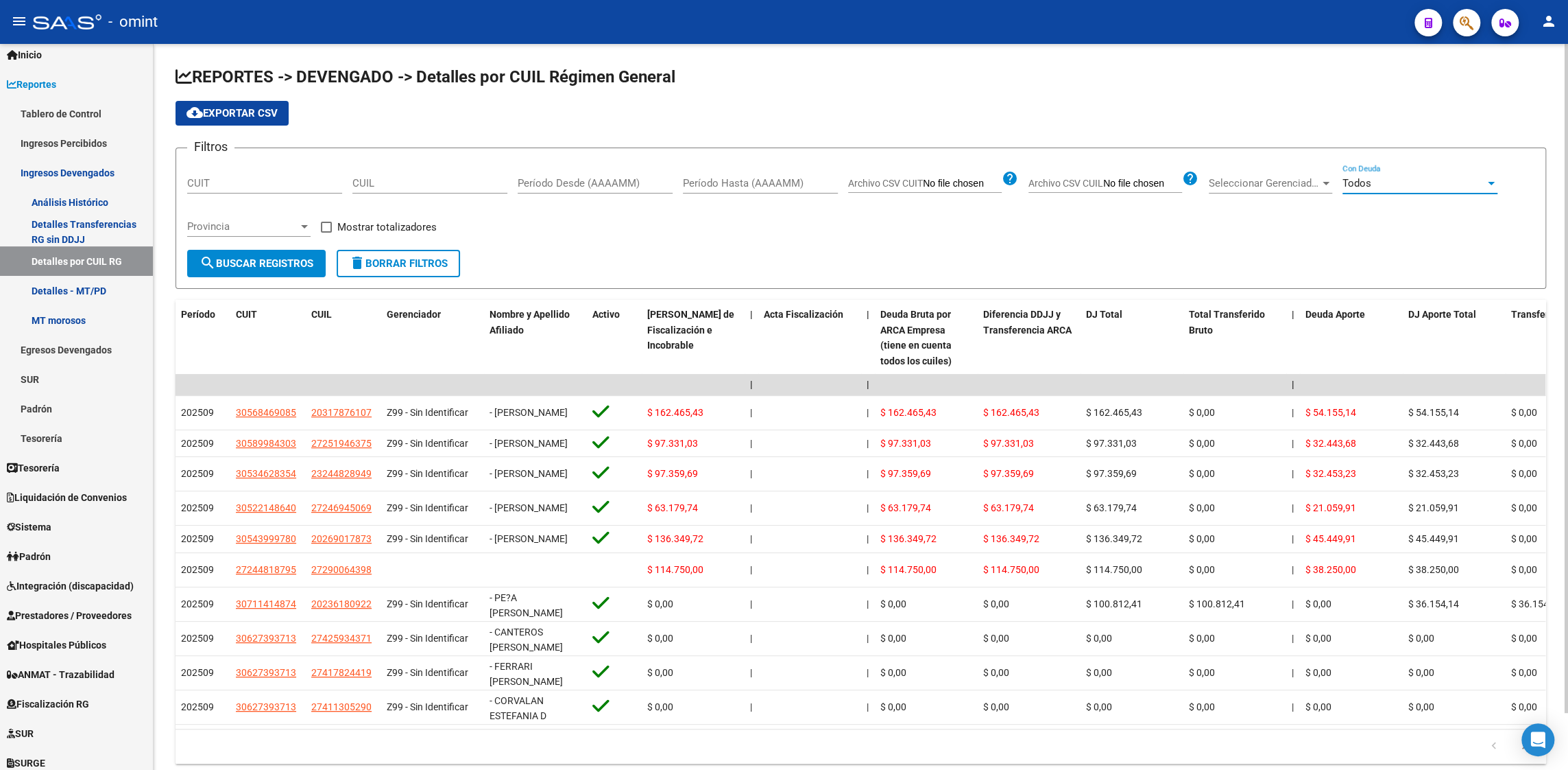
click at [1444, 186] on div "Todos" at bounding box center [1413, 184] width 143 height 13
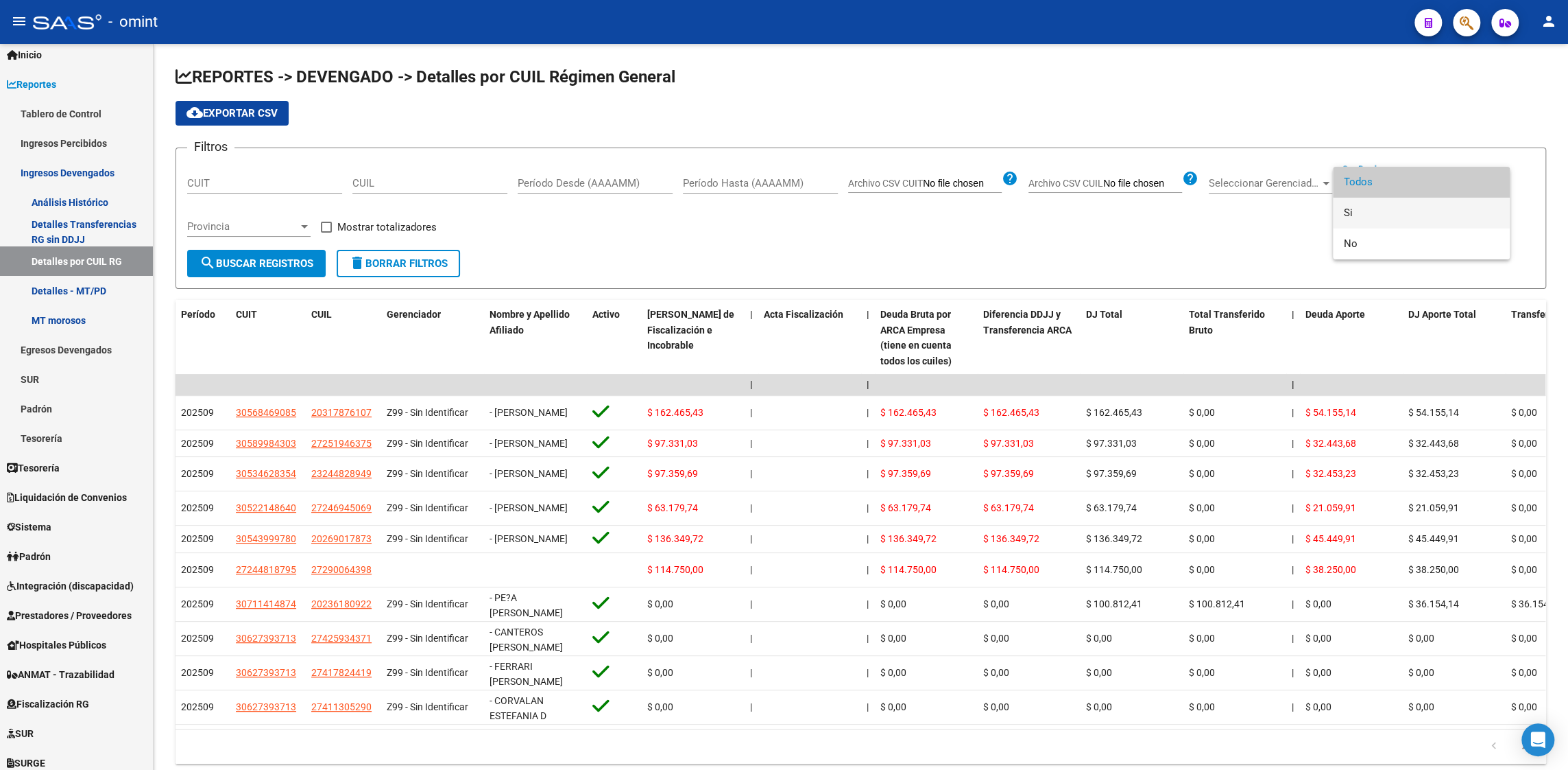
click at [1379, 214] on span "Si" at bounding box center [1421, 213] width 155 height 31
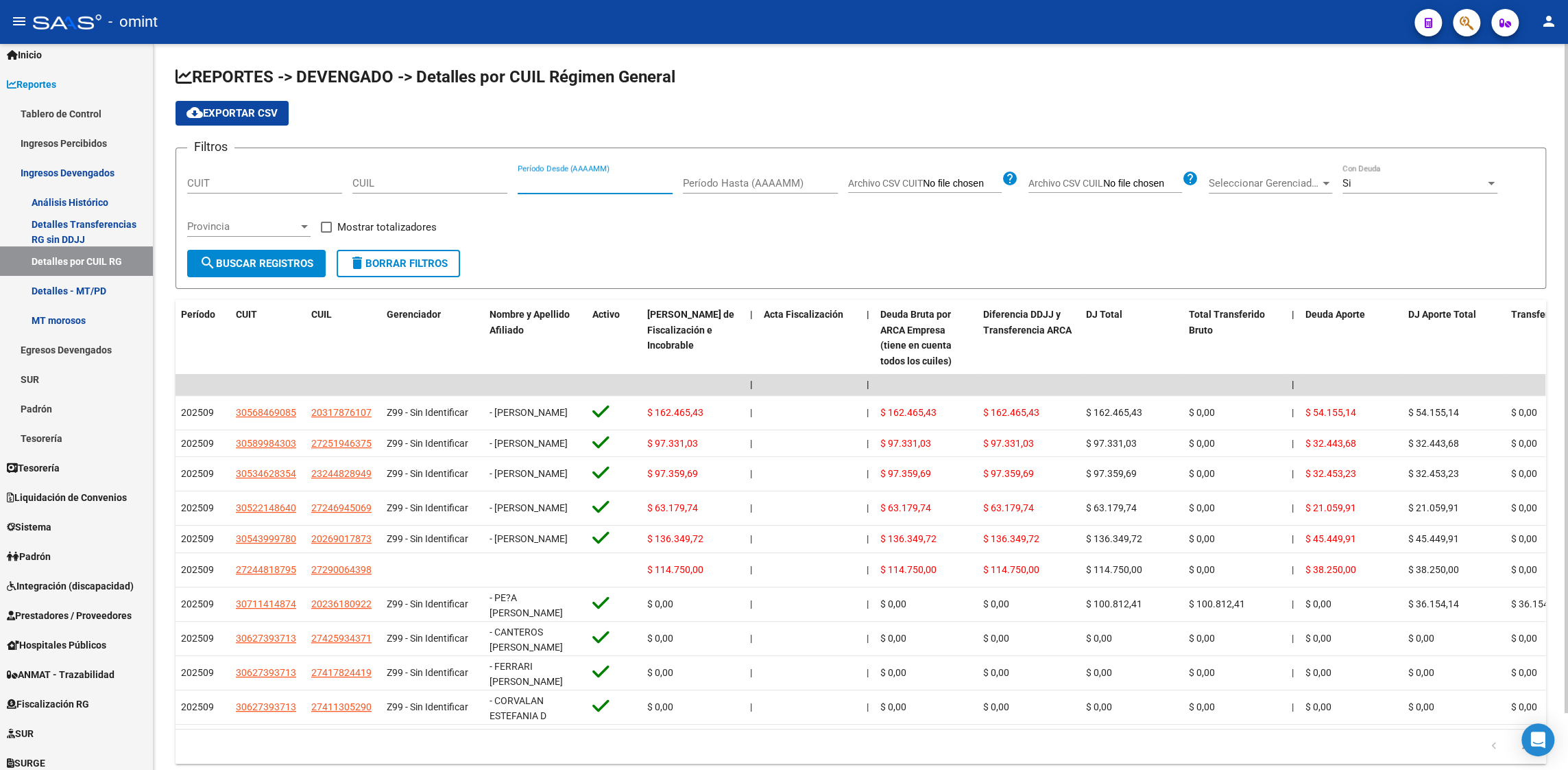
click at [543, 182] on input "Período Desde (AAAAMM)" at bounding box center [595, 184] width 155 height 13
type input "202508"
click at [786, 177] on input "Período Hasta (AAAAMM)" at bounding box center [760, 184] width 155 height 13
type input "202508"
click at [1124, 187] on input "Archivo CSV CUIL" at bounding box center [1143, 184] width 79 height 13
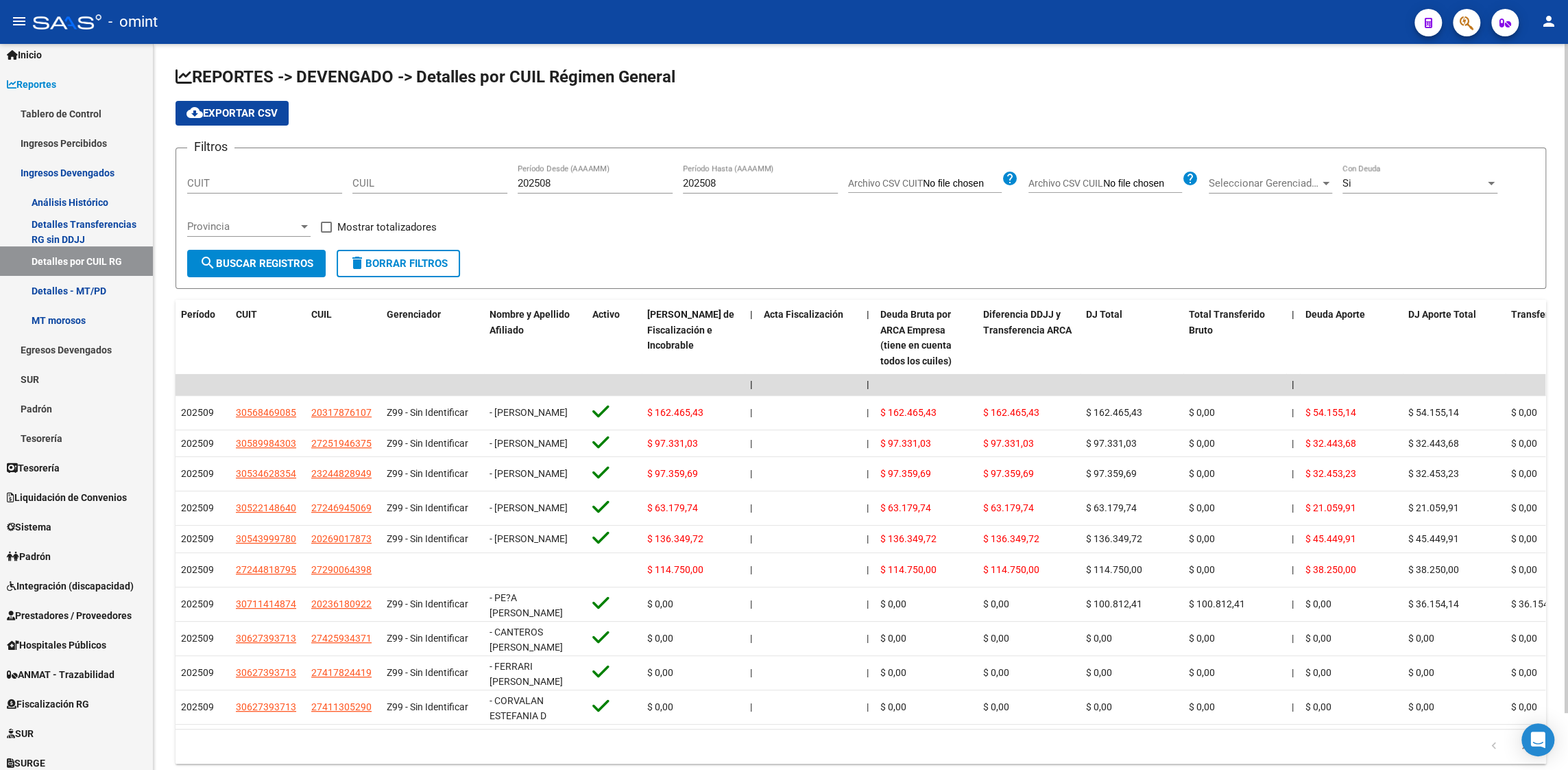
click at [265, 262] on span "search Buscar Registros" at bounding box center [257, 264] width 114 height 13
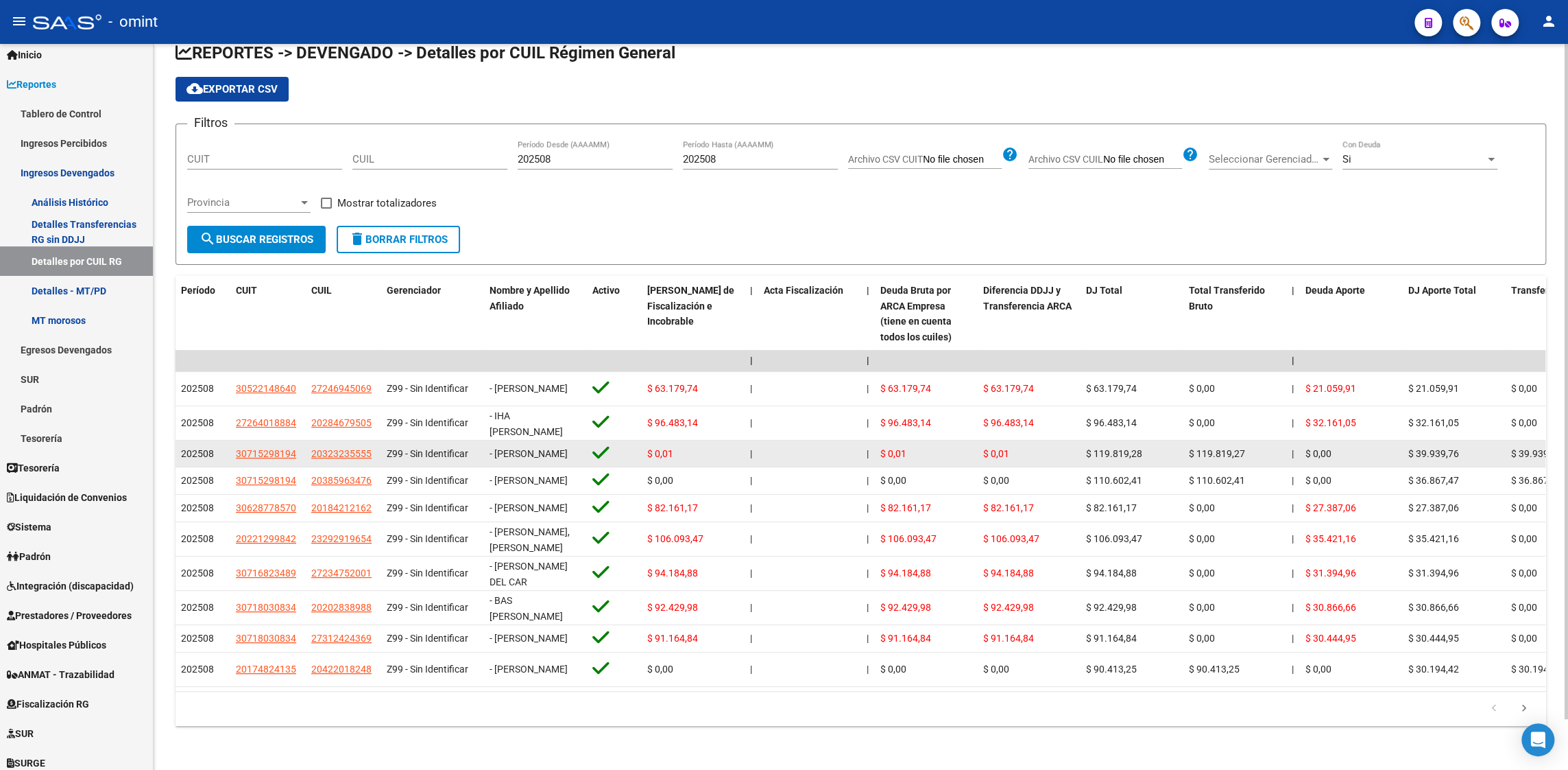
scroll to position [54, 0]
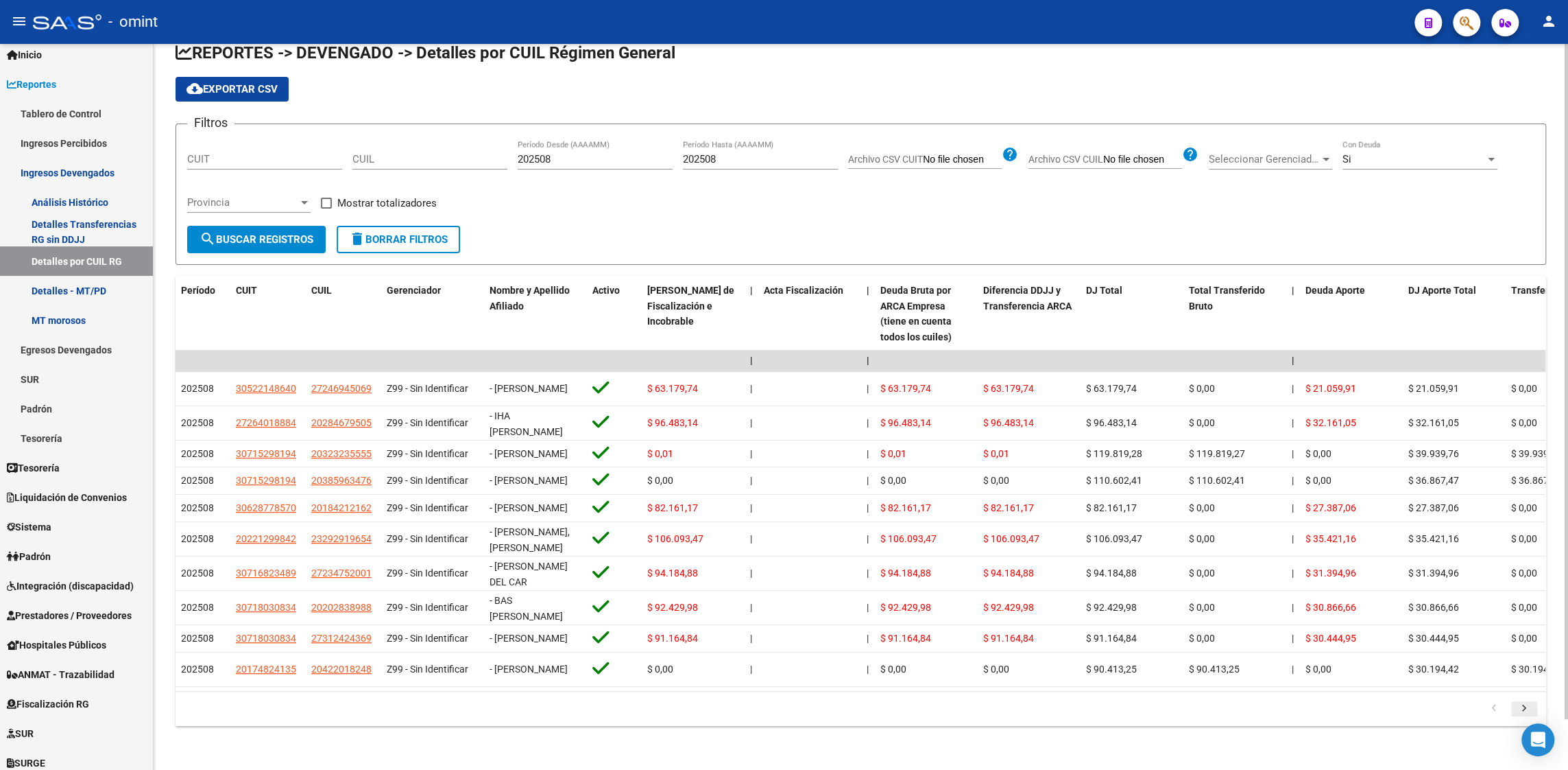
click at [1525, 707] on icon "go to next page" at bounding box center [1524, 710] width 18 height 16
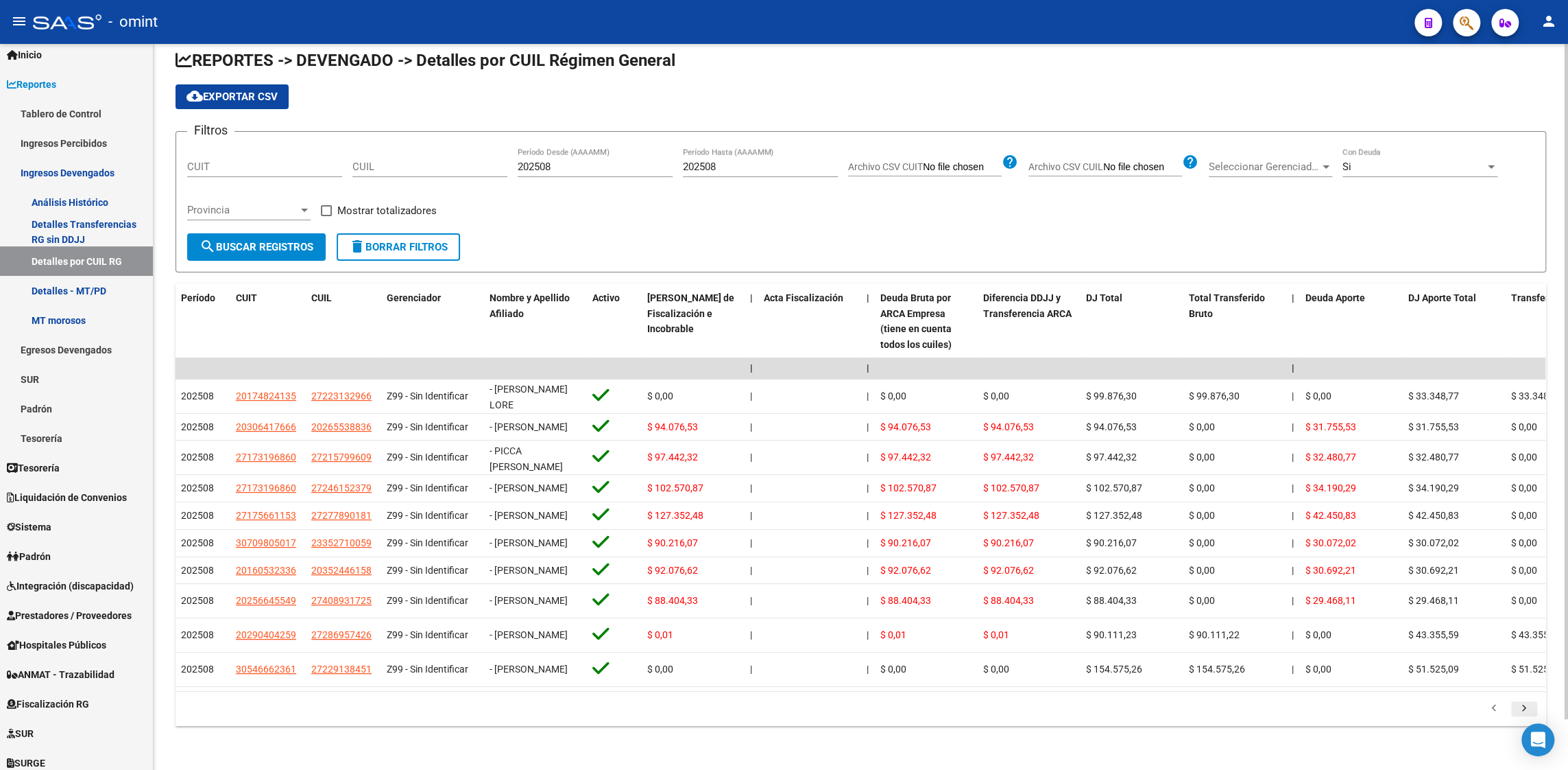
click at [1524, 707] on icon "go to next page" at bounding box center [1524, 710] width 18 height 16
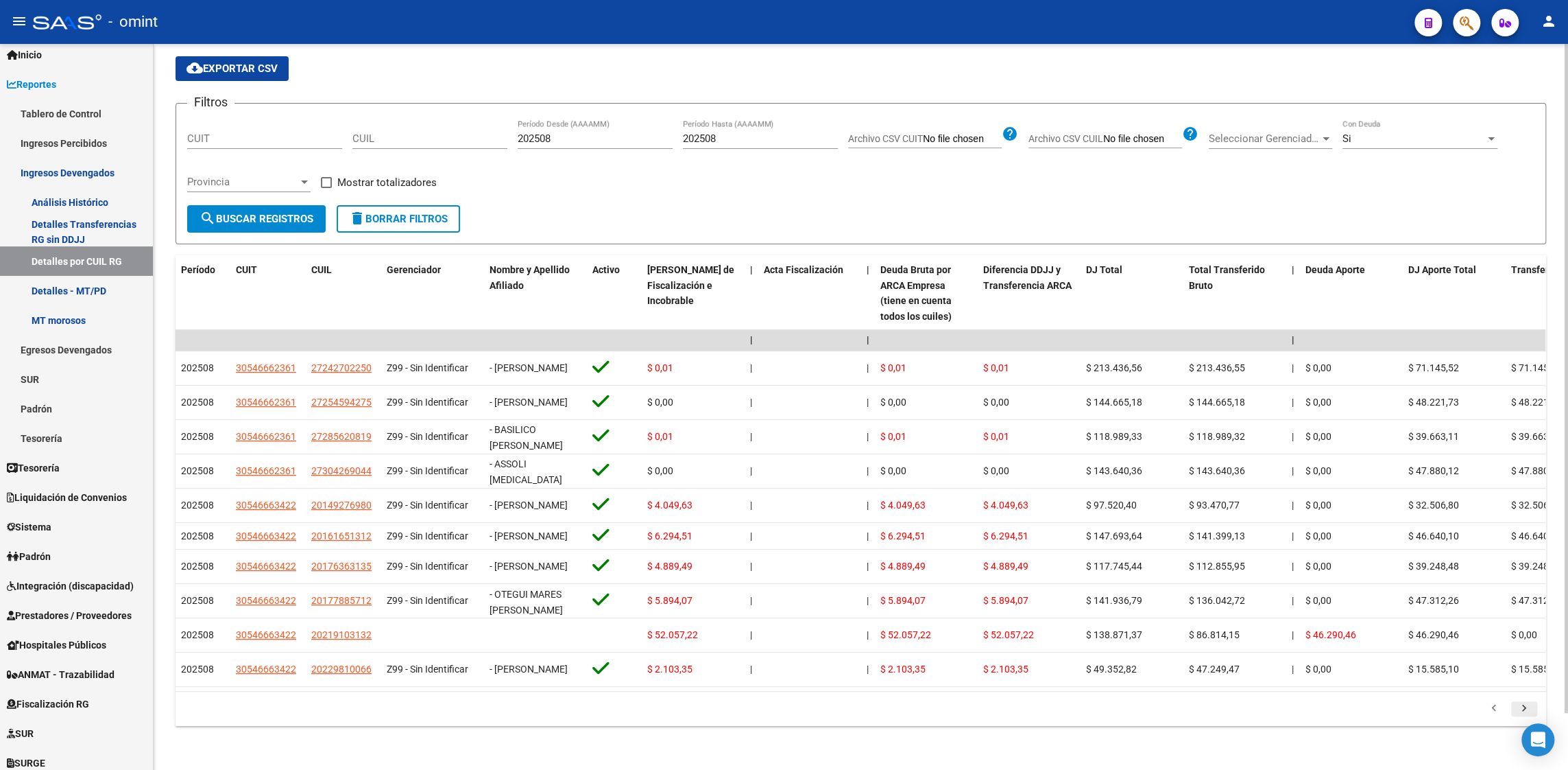
click at [1524, 707] on li at bounding box center [1524, 708] width 30 height 23
click at [1524, 713] on icon "go to next page" at bounding box center [1524, 710] width 18 height 16
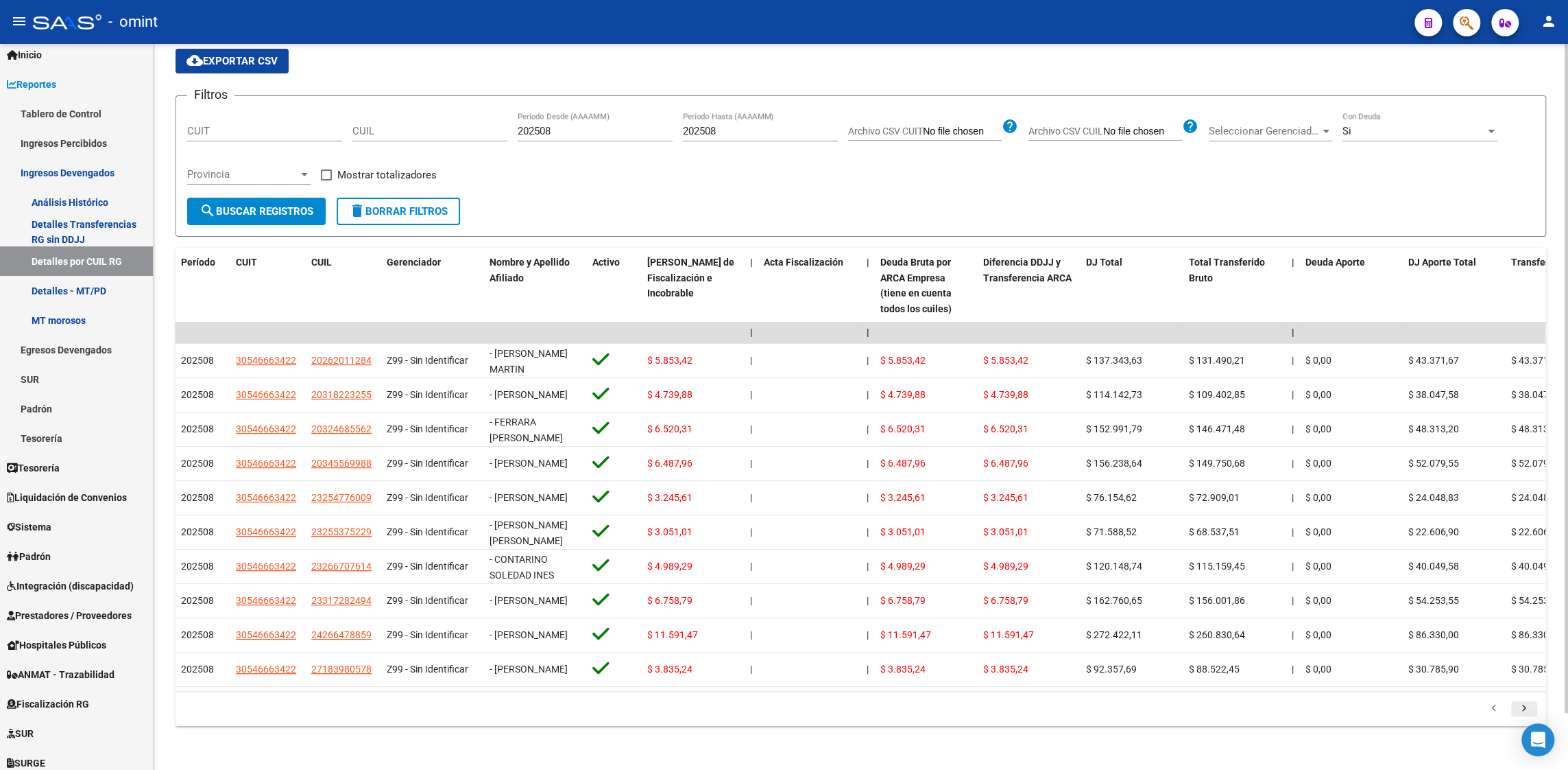
click at [1524, 713] on icon "go to next page" at bounding box center [1524, 710] width 18 height 16
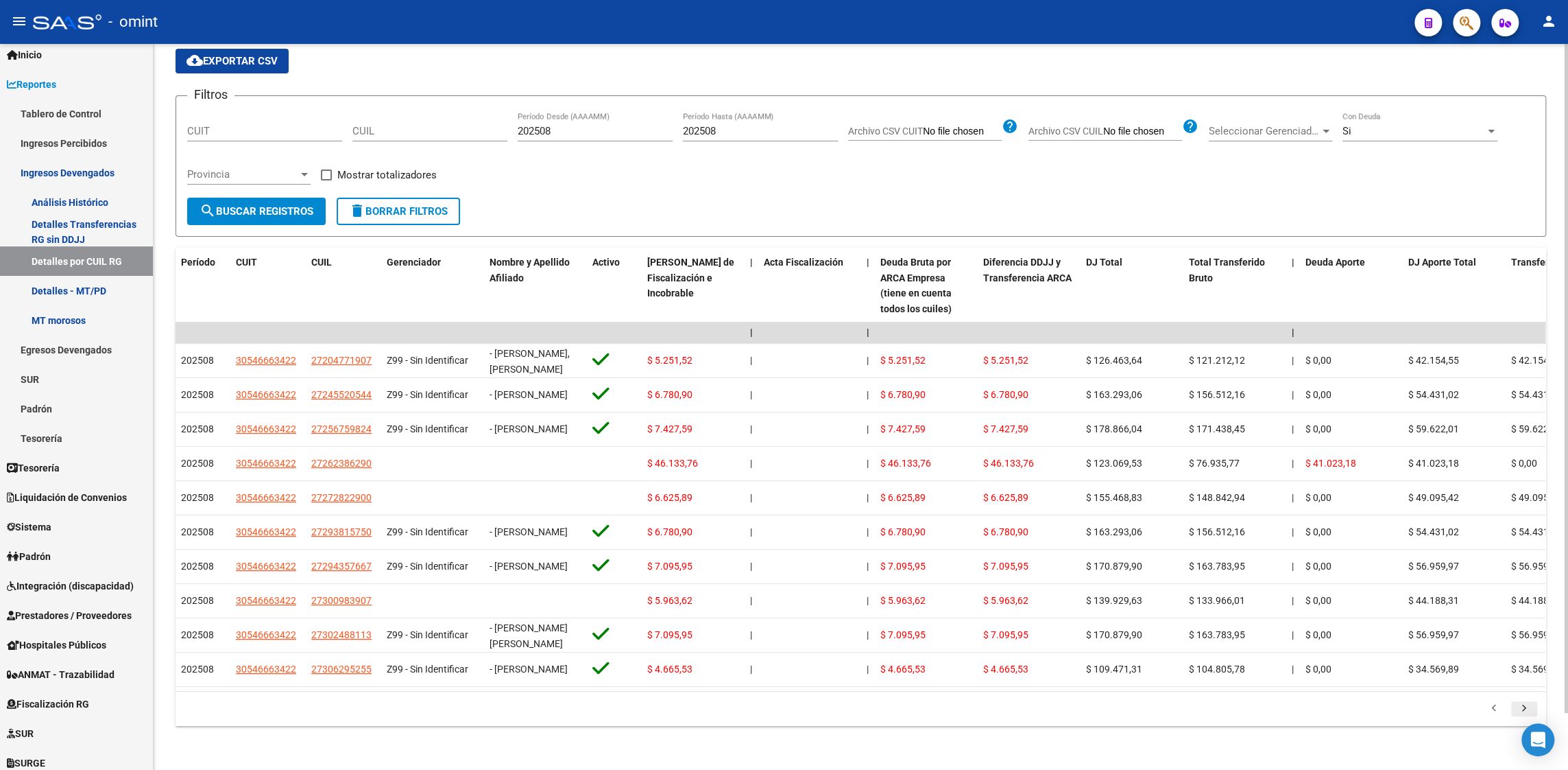
click at [1524, 713] on icon "go to next page" at bounding box center [1524, 710] width 18 height 16
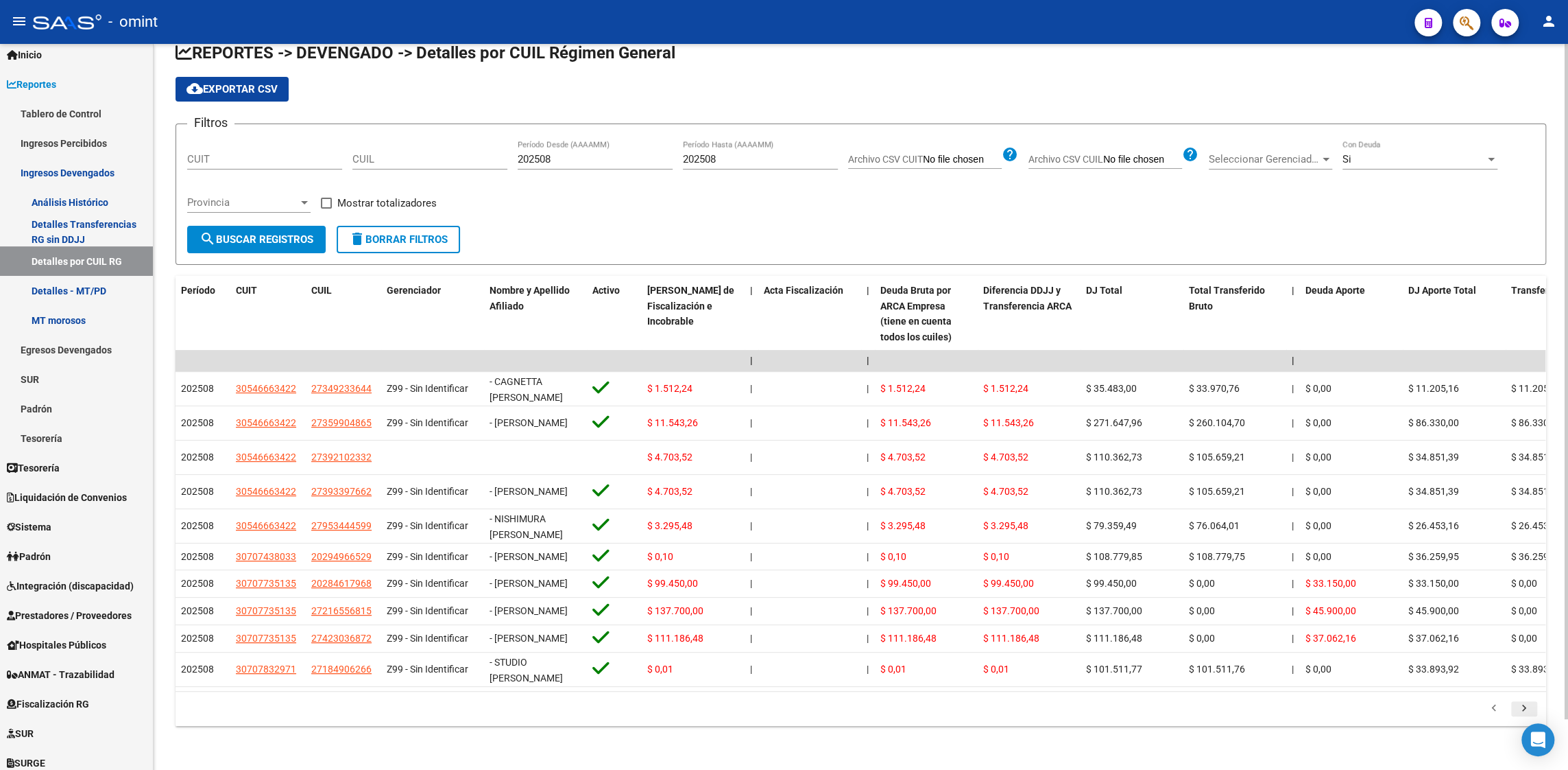
click at [1524, 713] on icon "go to next page" at bounding box center [1524, 710] width 18 height 16
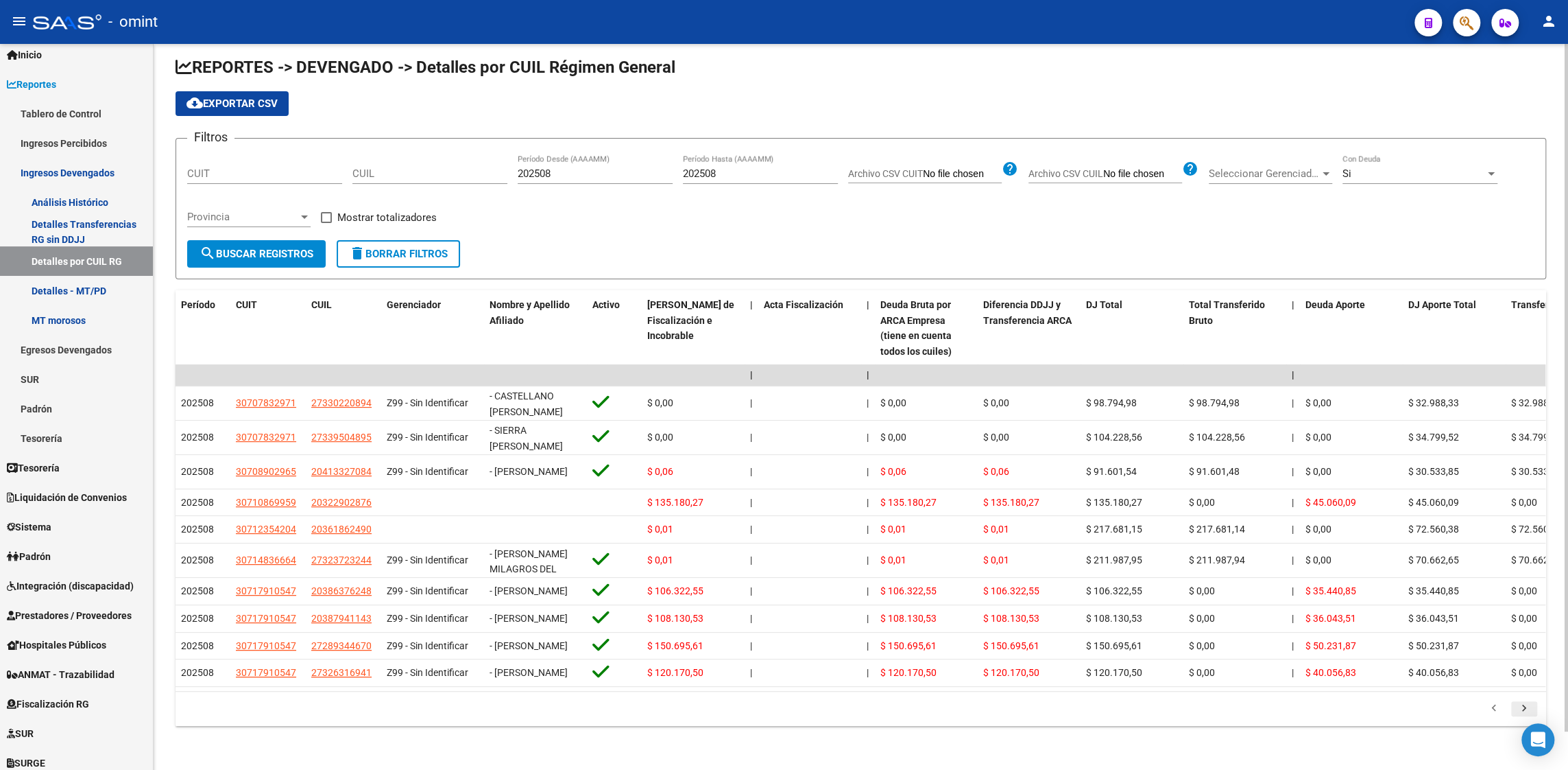
click at [1524, 713] on icon "go to next page" at bounding box center [1524, 710] width 18 height 16
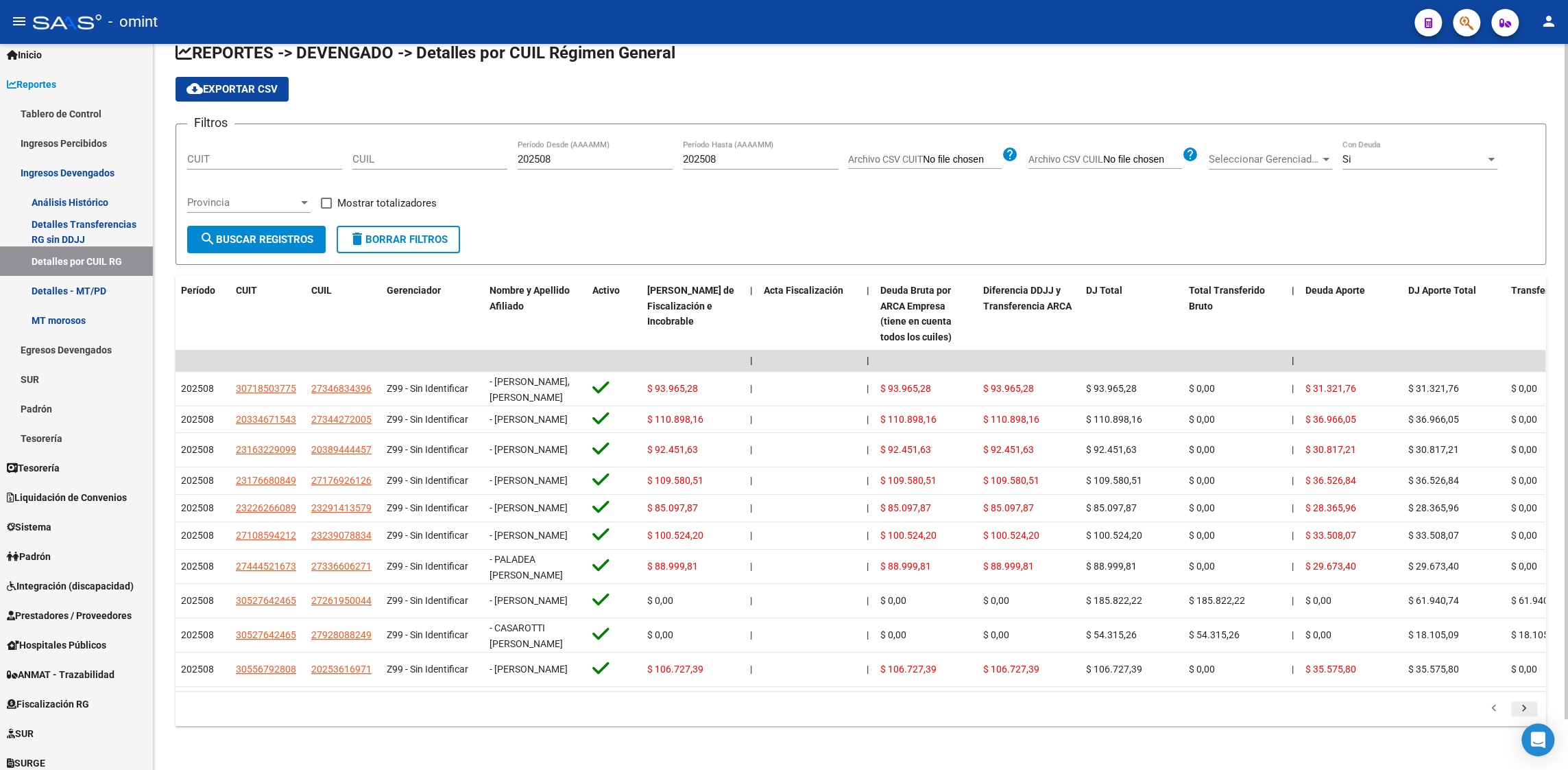
click at [1524, 713] on icon "go to next page" at bounding box center [1524, 710] width 18 height 16
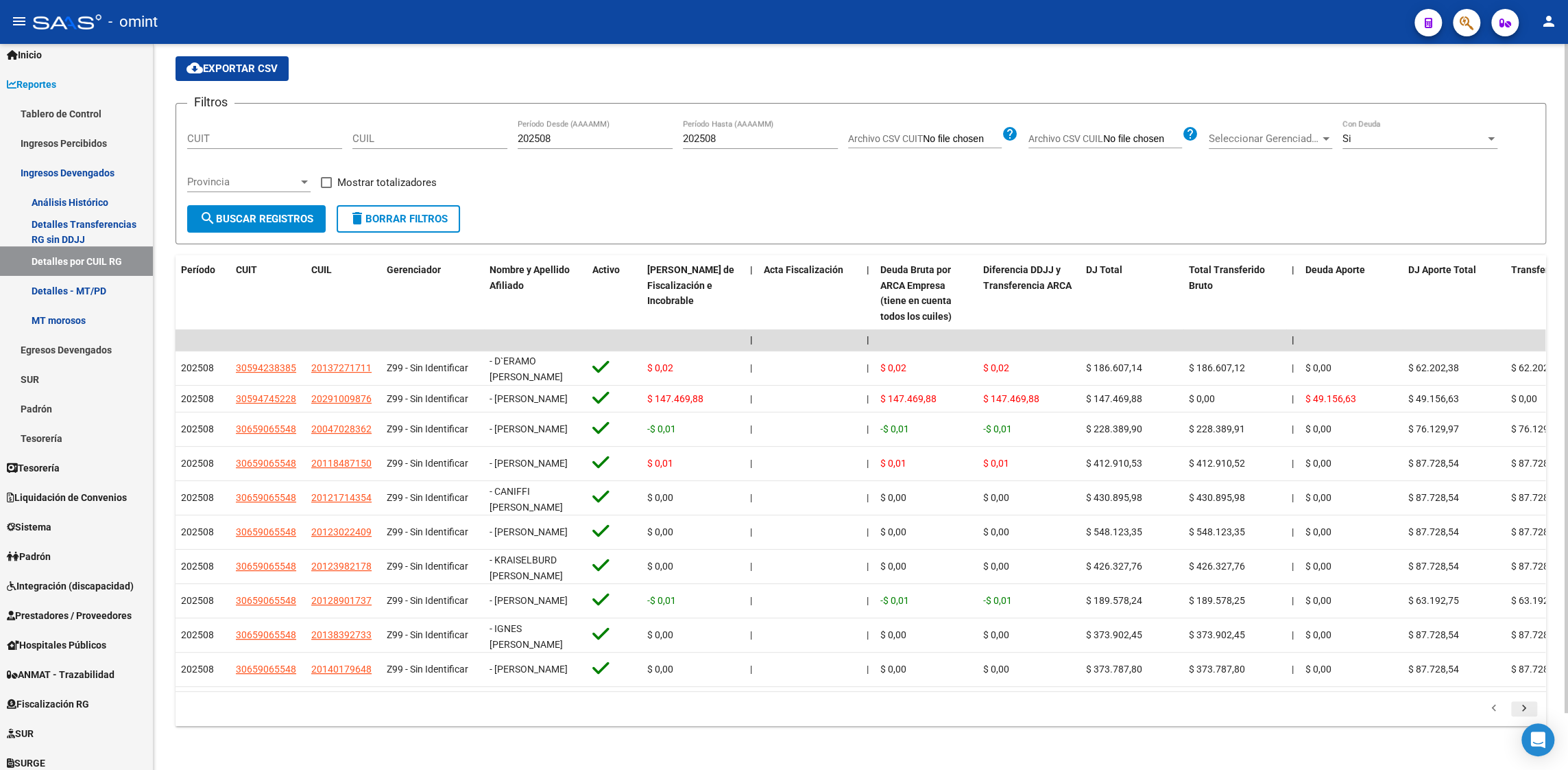
click at [1524, 713] on icon "go to next page" at bounding box center [1524, 710] width 18 height 16
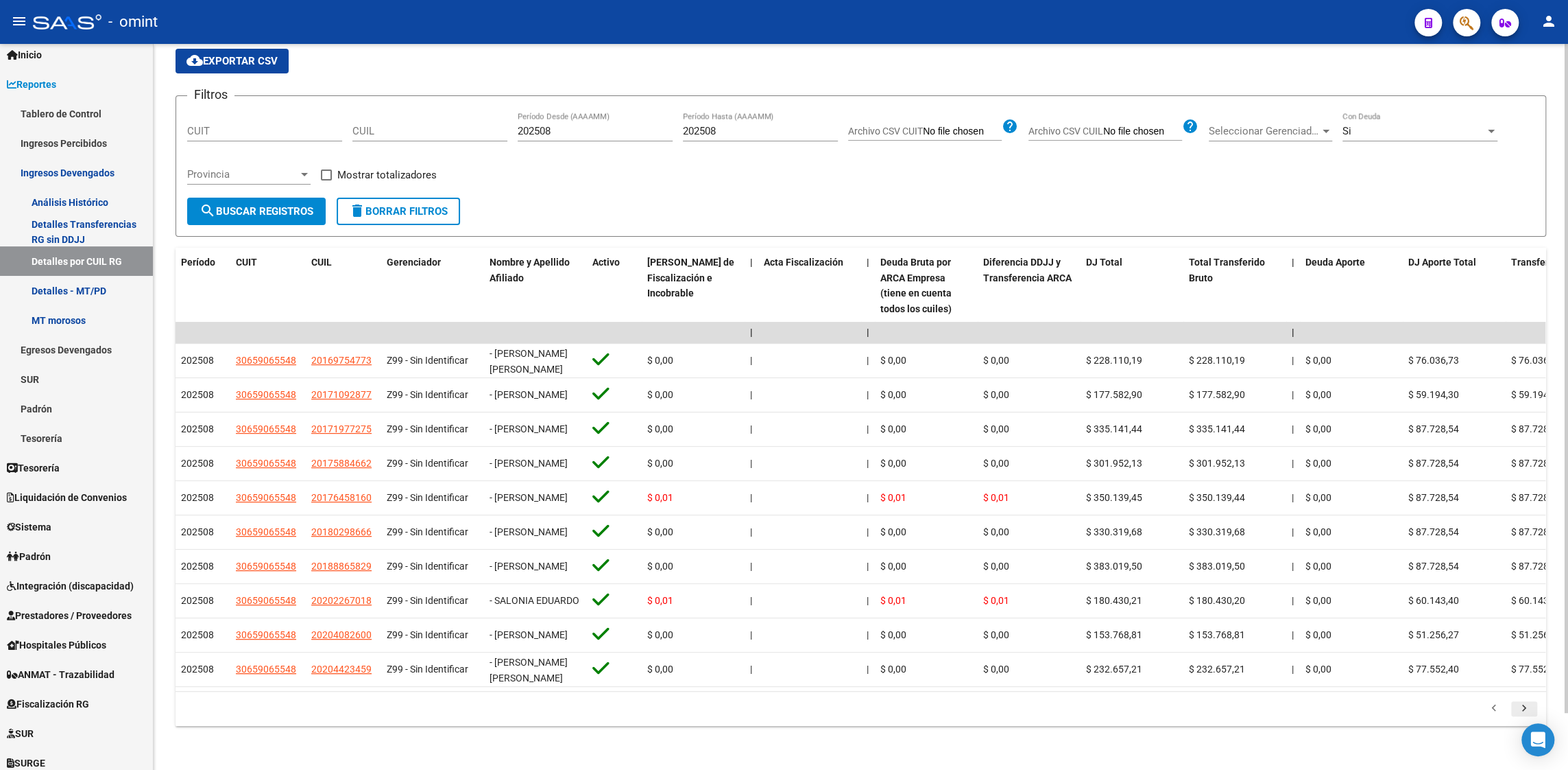
click at [1524, 713] on icon "go to next page" at bounding box center [1524, 710] width 18 height 16
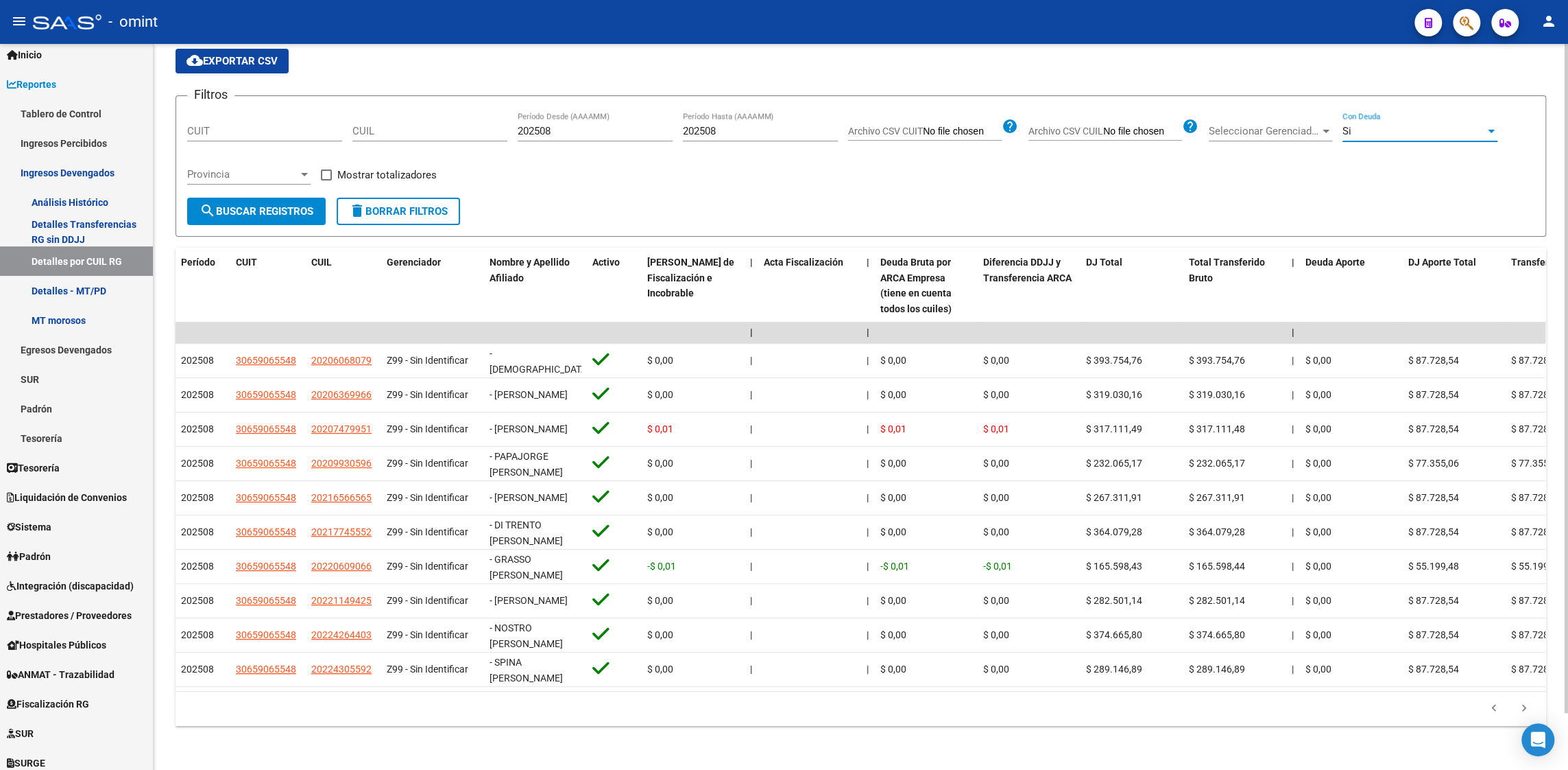
click at [1370, 127] on div "Si" at bounding box center [1413, 131] width 143 height 13
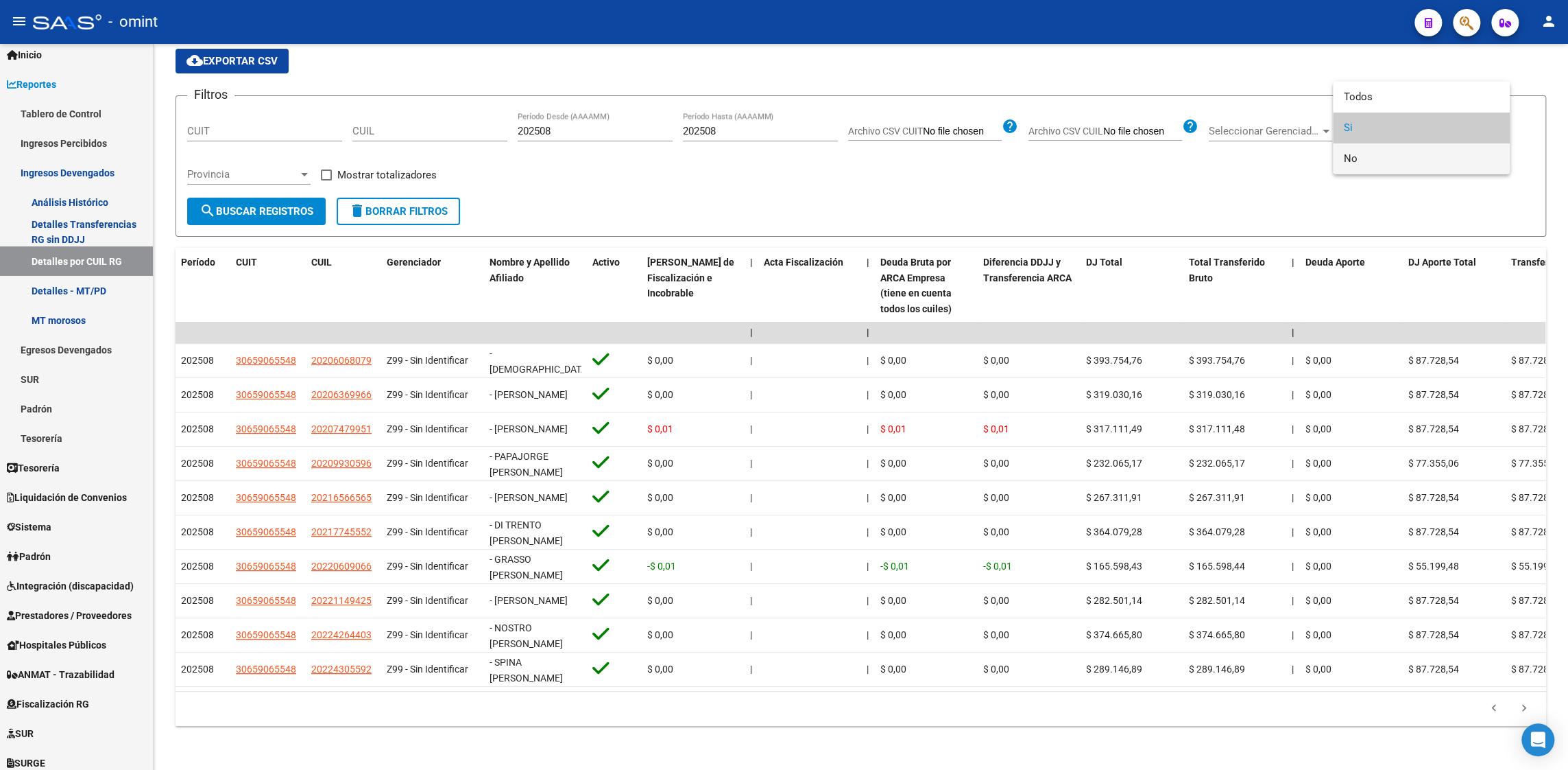
click at [1360, 158] on span "No" at bounding box center [1421, 159] width 155 height 31
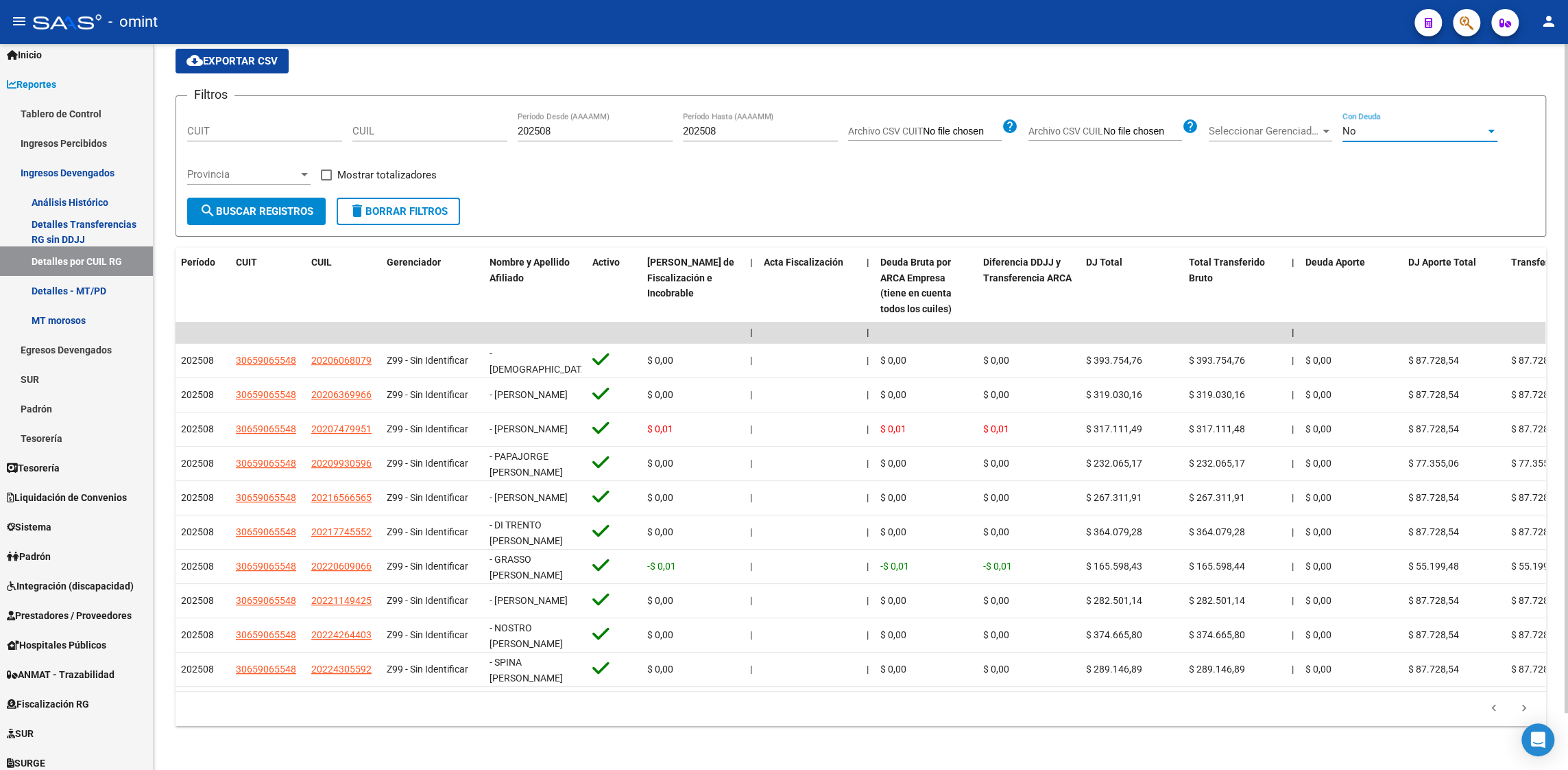
click at [268, 210] on span "search Buscar Registros" at bounding box center [257, 212] width 114 height 13
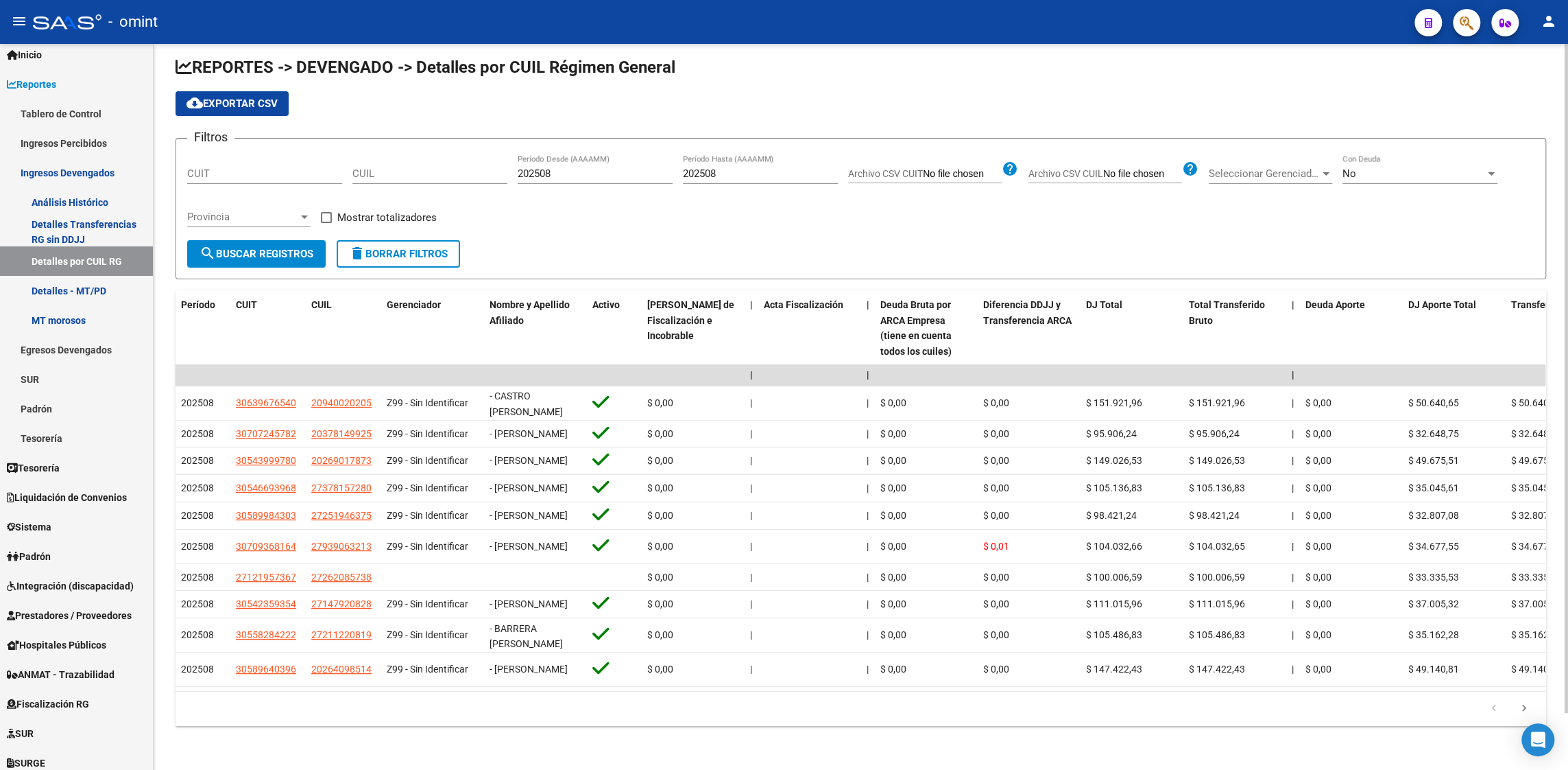
click at [280, 248] on span "search Buscar Registros" at bounding box center [257, 254] width 114 height 13
